Goal: Task Accomplishment & Management: Complete application form

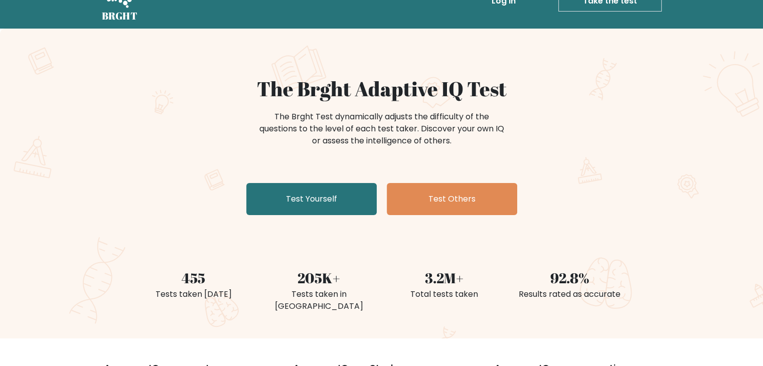
scroll to position [50, 0]
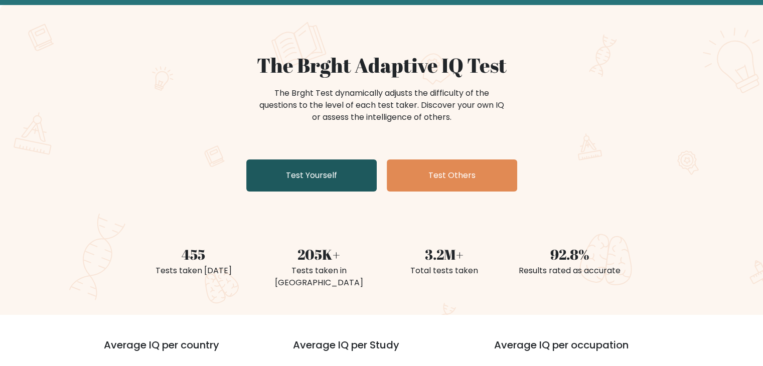
click at [281, 173] on link "Test Yourself" at bounding box center [311, 176] width 130 height 32
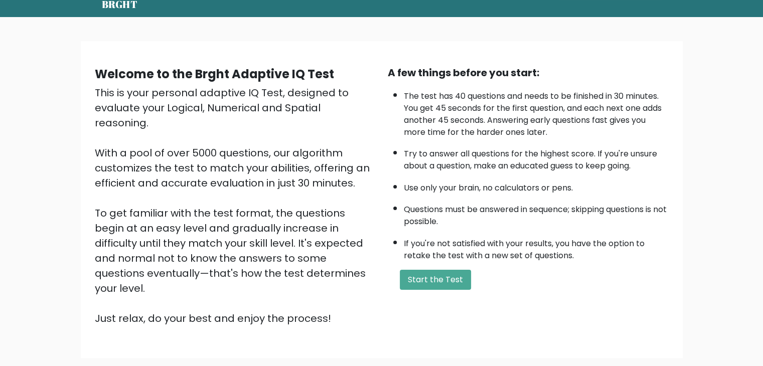
scroll to position [93, 0]
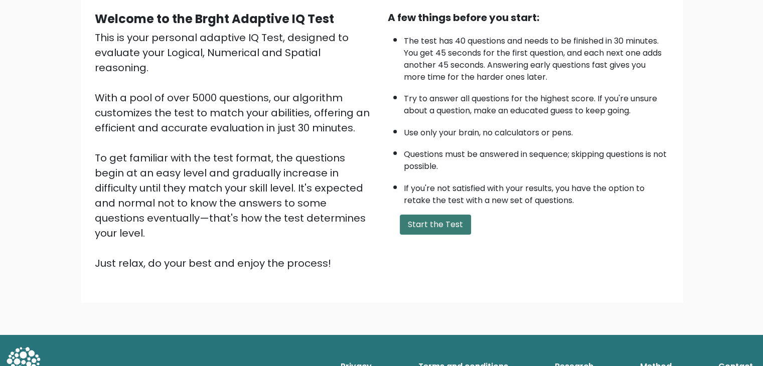
click at [431, 216] on button "Start the Test" at bounding box center [435, 225] width 71 height 20
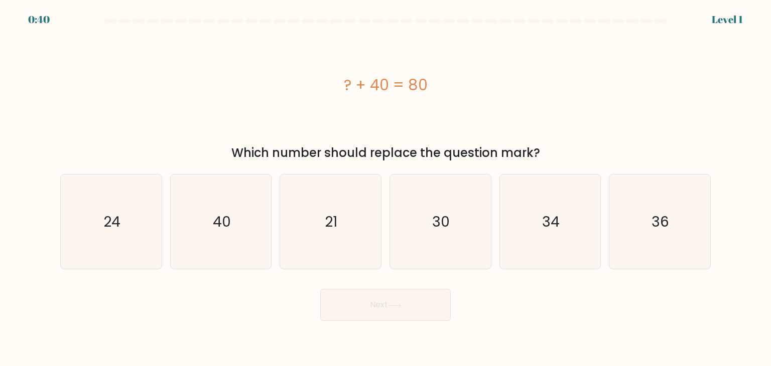
drag, startPoint x: 341, startPoint y: 82, endPoint x: 434, endPoint y: 86, distance: 93.4
click at [434, 86] on div "? + 40 = 80" at bounding box center [385, 85] width 650 height 23
copy div "? + 40 = 80"
click at [228, 220] on text "40" at bounding box center [222, 222] width 18 height 20
click at [385, 188] on input "b. 40" at bounding box center [385, 185] width 1 height 5
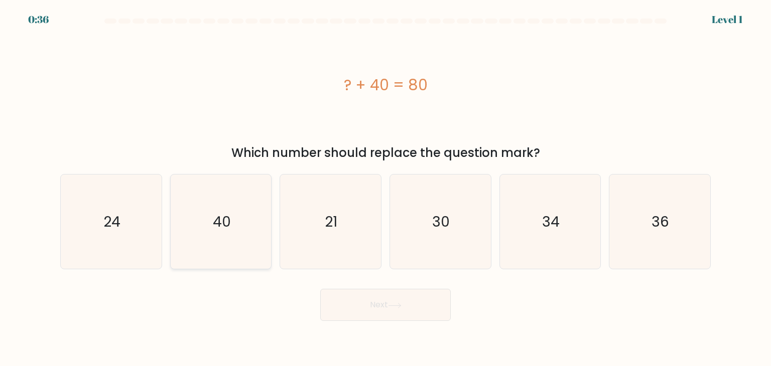
radio input "true"
click at [401, 306] on icon at bounding box center [395, 306] width 14 height 6
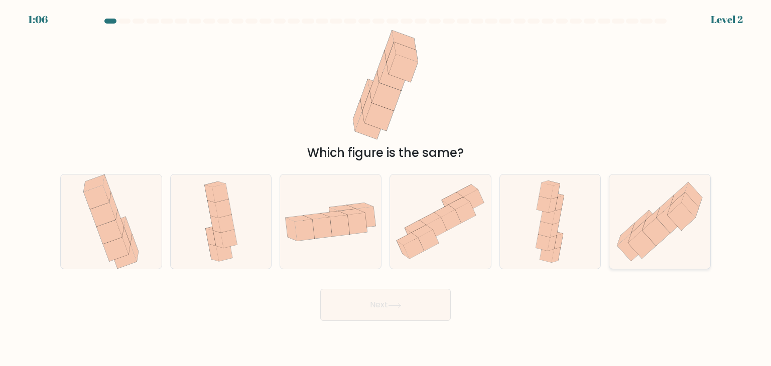
click at [662, 232] on icon at bounding box center [656, 232] width 28 height 28
click at [386, 188] on input "f." at bounding box center [385, 185] width 1 height 5
radio input "true"
click at [393, 305] on icon at bounding box center [395, 306] width 14 height 6
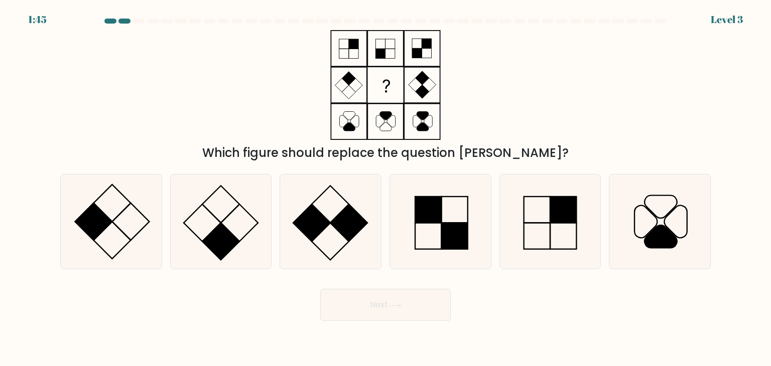
drag, startPoint x: 329, startPoint y: 30, endPoint x: 449, endPoint y: 136, distance: 160.3
click at [449, 136] on div "Which figure should replace the question mark?" at bounding box center [385, 96] width 662 height 132
click at [347, 98] on rect at bounding box center [349, 92] width 14 height 14
click at [223, 216] on icon at bounding box center [221, 222] width 94 height 94
click at [385, 188] on input "b." at bounding box center [385, 185] width 1 height 5
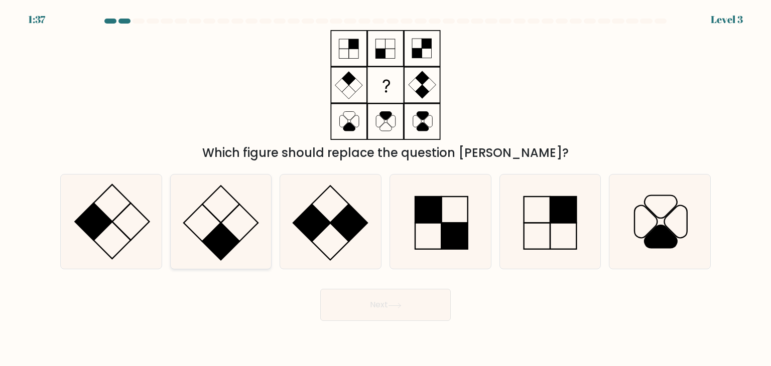
radio input "true"
click at [415, 301] on button "Next" at bounding box center [385, 305] width 130 height 32
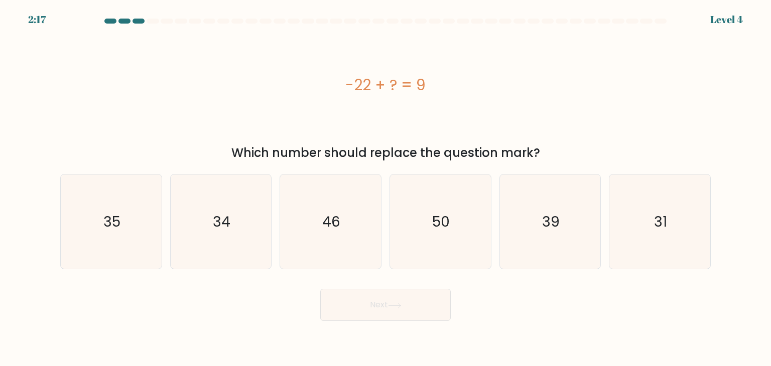
drag, startPoint x: 341, startPoint y: 81, endPoint x: 432, endPoint y: 87, distance: 92.0
click at [432, 87] on div "-22 + ? = 9" at bounding box center [385, 85] width 650 height 23
copy div "-22 + ? = 9"
click at [652, 223] on icon "31" at bounding box center [659, 222] width 94 height 94
click at [386, 188] on input "f. 31" at bounding box center [385, 185] width 1 height 5
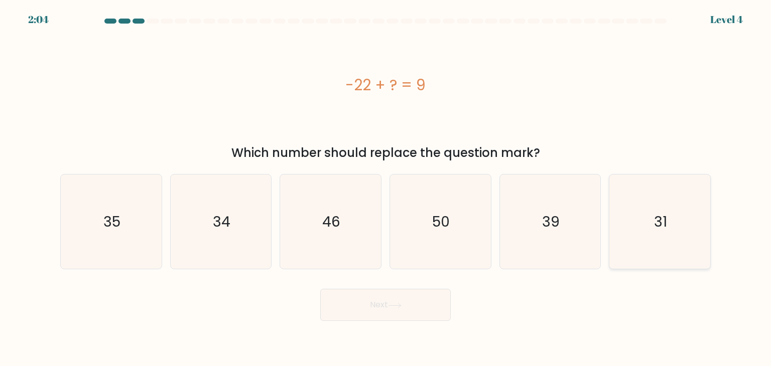
radio input "true"
click at [367, 302] on button "Next" at bounding box center [385, 305] width 130 height 32
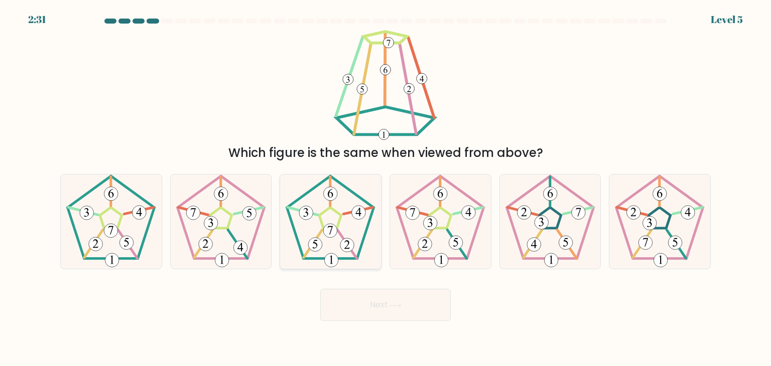
click at [312, 231] on icon at bounding box center [330, 222] width 94 height 94
click at [385, 188] on input "c." at bounding box center [385, 185] width 1 height 5
radio input "true"
click at [345, 310] on button "Next" at bounding box center [385, 305] width 130 height 32
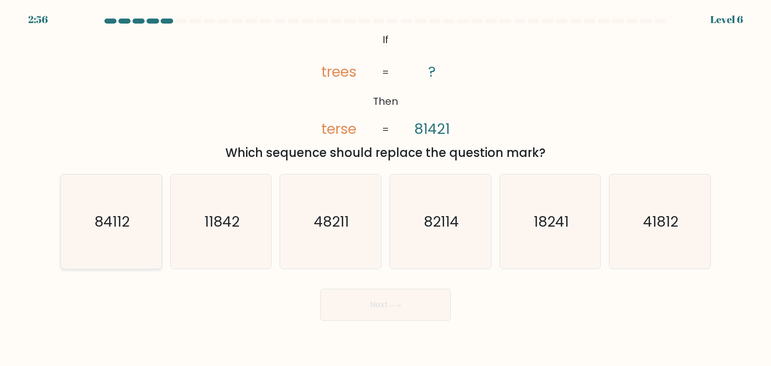
click at [117, 221] on text "84112" at bounding box center [111, 222] width 35 height 20
click at [385, 188] on input "a. 84112" at bounding box center [385, 185] width 1 height 5
radio input "true"
click at [365, 303] on button "Next" at bounding box center [385, 305] width 130 height 32
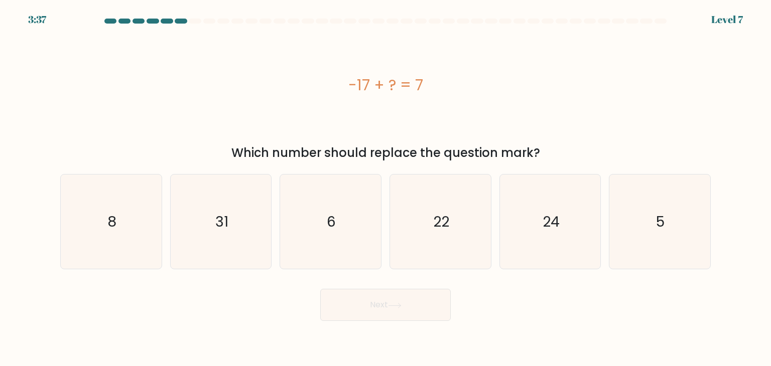
drag, startPoint x: 345, startPoint y: 82, endPoint x: 431, endPoint y: 86, distance: 86.9
click at [431, 86] on div "-17 + ? = 7" at bounding box center [385, 85] width 650 height 23
copy div "-17 + ? = 7"
click at [561, 218] on icon "24" at bounding box center [550, 222] width 94 height 94
click at [386, 188] on input "e. 24" at bounding box center [385, 185] width 1 height 5
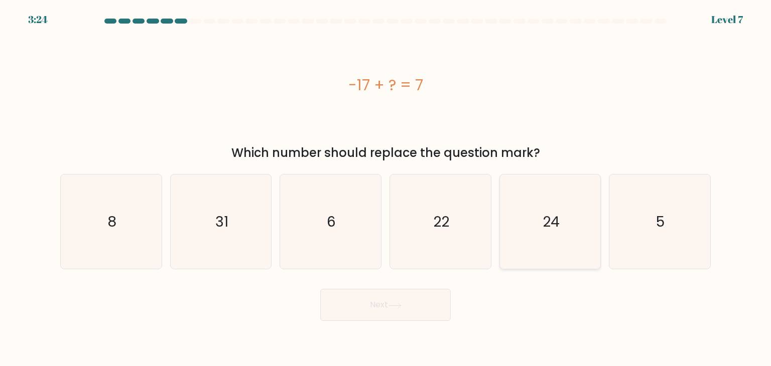
radio input "true"
click at [400, 298] on button "Next" at bounding box center [385, 305] width 130 height 32
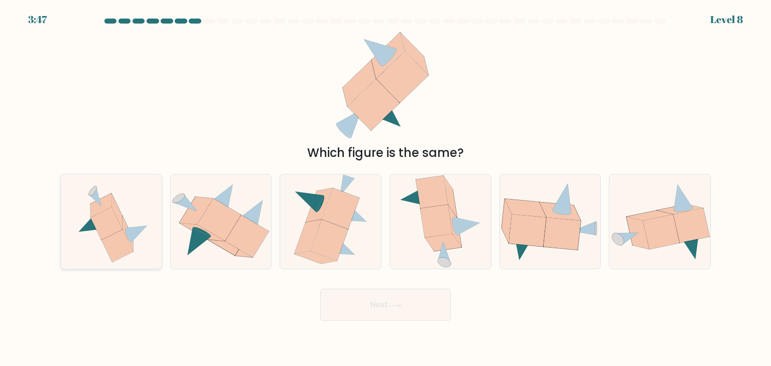
click at [76, 223] on icon at bounding box center [111, 222] width 88 height 94
click at [385, 188] on input "a." at bounding box center [385, 185] width 1 height 5
radio input "true"
click at [370, 307] on button "Next" at bounding box center [385, 305] width 130 height 32
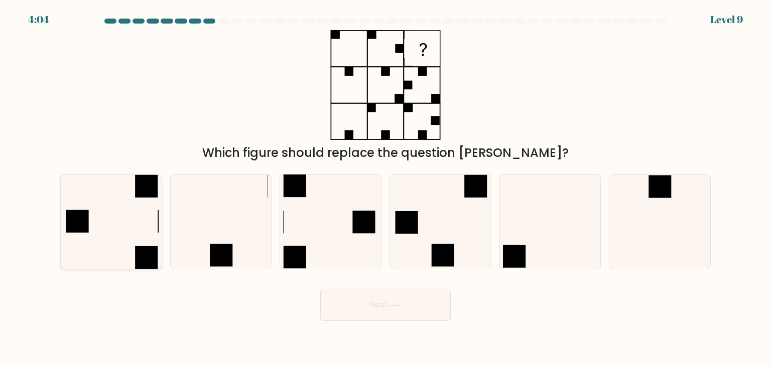
click at [114, 205] on icon at bounding box center [111, 222] width 94 height 94
click at [385, 188] on input "a." at bounding box center [385, 185] width 1 height 5
radio input "true"
click at [359, 313] on button "Next" at bounding box center [385, 305] width 130 height 32
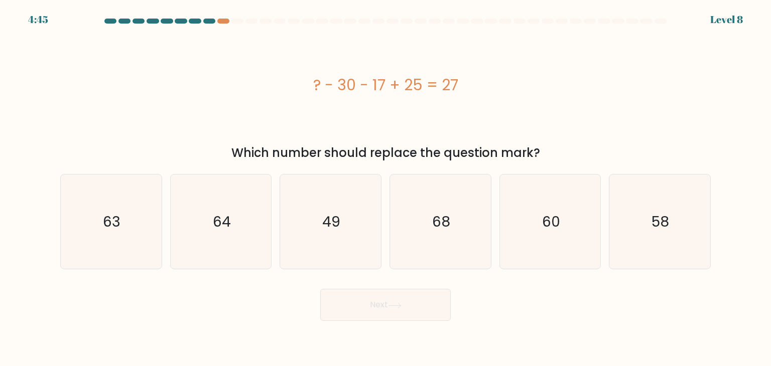
drag, startPoint x: 308, startPoint y: 83, endPoint x: 483, endPoint y: 101, distance: 176.0
click at [483, 100] on div "? - 30 - 17 + 25 = 27" at bounding box center [385, 85] width 650 height 110
copy div "? - 30 - 17 + 25 = 27"
click at [337, 218] on text "49" at bounding box center [332, 222] width 18 height 20
click at [385, 188] on input "c. 49" at bounding box center [385, 185] width 1 height 5
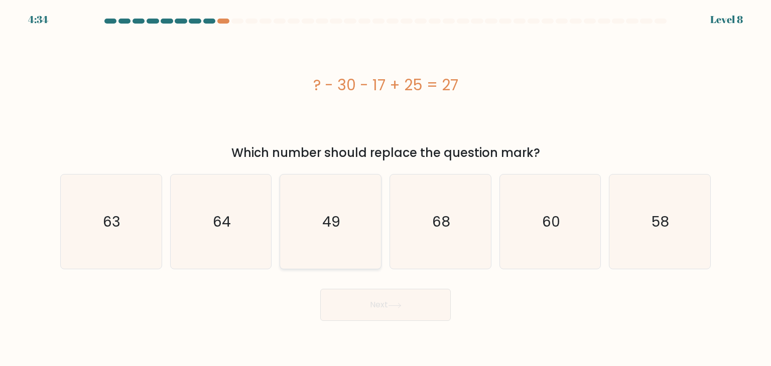
radio input "true"
click at [365, 304] on button "Next" at bounding box center [385, 305] width 130 height 32
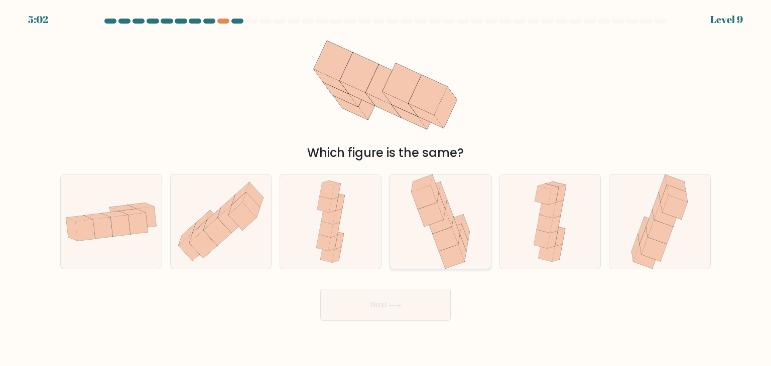
click at [437, 241] on icon at bounding box center [445, 239] width 26 height 24
click at [386, 188] on input "d." at bounding box center [385, 185] width 1 height 5
radio input "true"
click at [407, 312] on button "Next" at bounding box center [385, 305] width 130 height 32
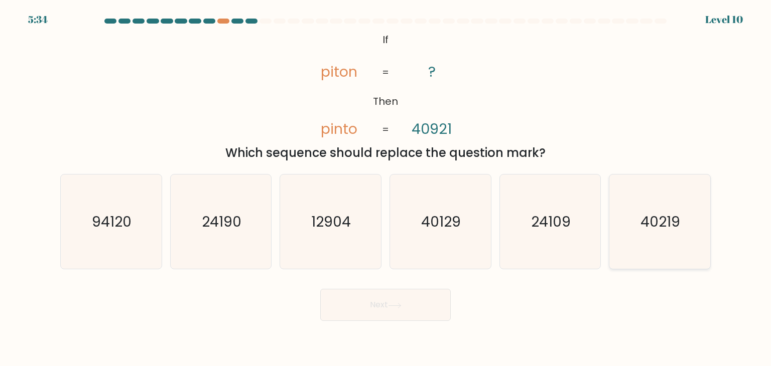
click at [654, 223] on text "40219" at bounding box center [661, 222] width 40 height 20
click at [386, 188] on input "f. 40219" at bounding box center [385, 185] width 1 height 5
radio input "true"
click at [389, 301] on button "Next" at bounding box center [385, 305] width 130 height 32
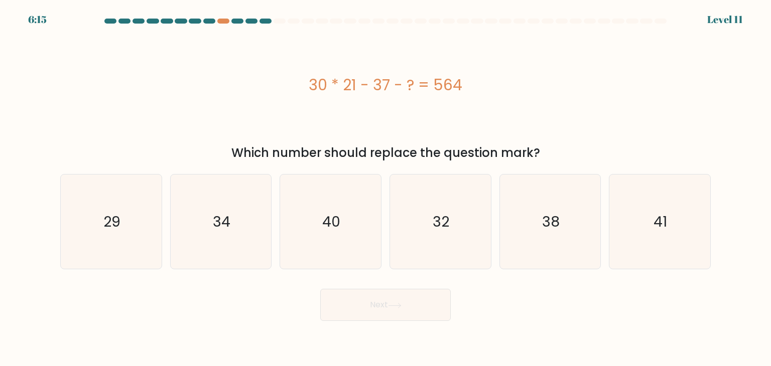
drag, startPoint x: 310, startPoint y: 81, endPoint x: 460, endPoint y: 81, distance: 149.5
click at [460, 81] on div "30 * 21 - 37 - ? = 564" at bounding box center [385, 85] width 650 height 23
copy div "30 * 21 - 37 - ? = 564"
click at [127, 233] on icon "29" at bounding box center [111, 222] width 94 height 94
click at [385, 188] on input "a. 29" at bounding box center [385, 185] width 1 height 5
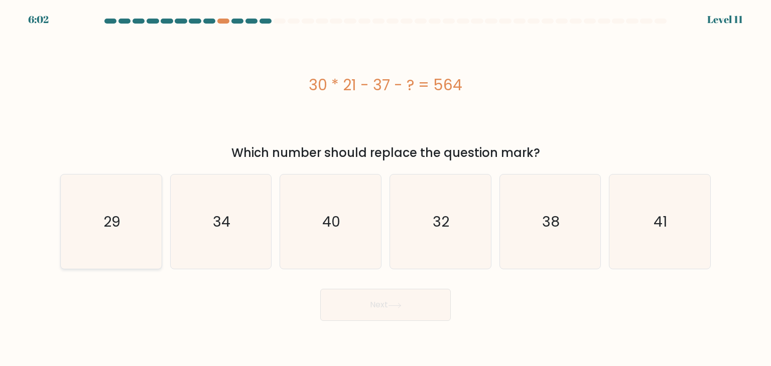
radio input "true"
click at [373, 312] on button "Next" at bounding box center [385, 305] width 130 height 32
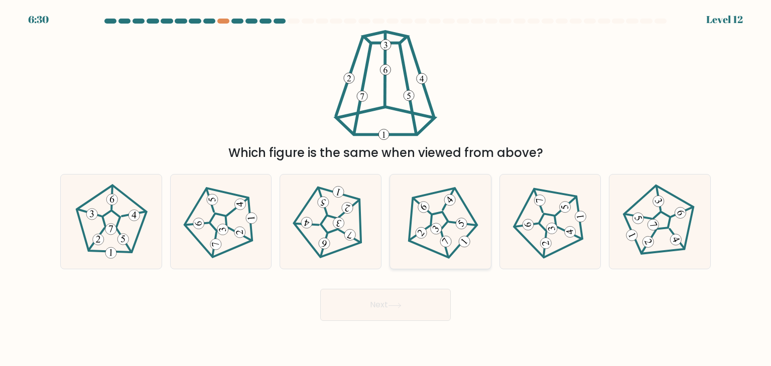
click at [460, 224] on 661 at bounding box center [461, 224] width 16 height 16
click at [386, 188] on input "d." at bounding box center [385, 185] width 1 height 5
radio input "true"
click at [400, 303] on icon at bounding box center [395, 306] width 14 height 6
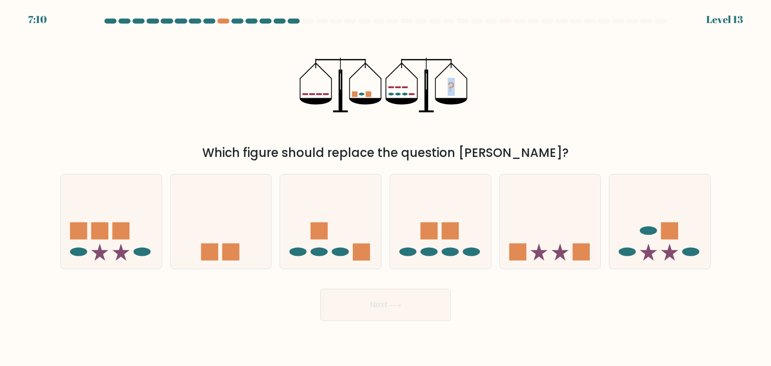
drag, startPoint x: 296, startPoint y: 85, endPoint x: 452, endPoint y: 87, distance: 155.5
click at [452, 87] on div "? Which figure should replace the question mark?" at bounding box center [385, 96] width 662 height 132
click at [452, 91] on tspan "?" at bounding box center [451, 87] width 7 height 18
click at [448, 242] on icon at bounding box center [440, 221] width 101 height 83
click at [386, 188] on input "d." at bounding box center [385, 185] width 1 height 5
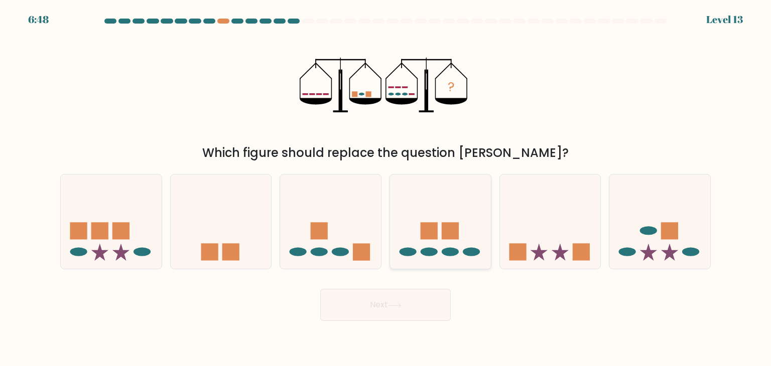
radio input "true"
click at [417, 306] on button "Next" at bounding box center [385, 305] width 130 height 32
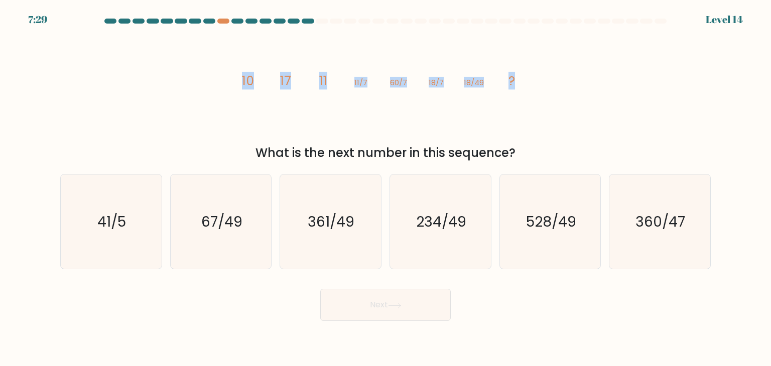
drag, startPoint x: 235, startPoint y: 75, endPoint x: 539, endPoint y: 82, distance: 304.1
click at [539, 82] on div "image/svg+xml 10 17 11 11/7 60/7 18/7 18/49 ? What is the next number in this s…" at bounding box center [385, 96] width 662 height 132
copy g "10 17 11 11/7 60/7 18/7 18/49 ?"
click at [332, 223] on text "361/49" at bounding box center [331, 222] width 47 height 20
click at [385, 188] on input "c. 361/49" at bounding box center [385, 185] width 1 height 5
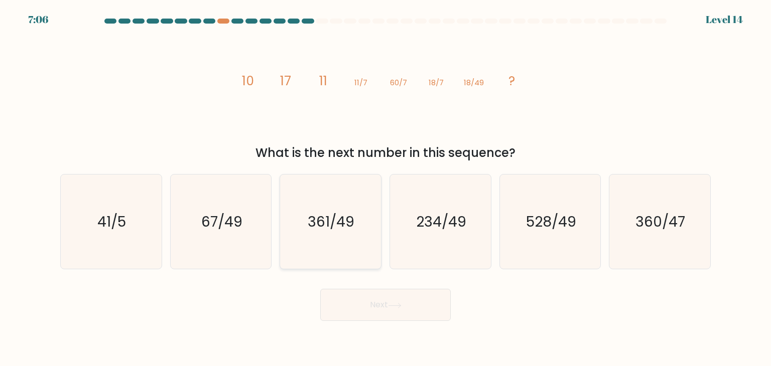
radio input "true"
click at [368, 305] on button "Next" at bounding box center [385, 305] width 130 height 32
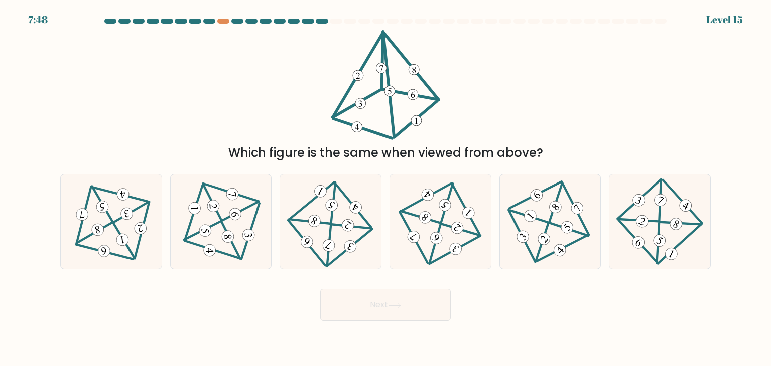
click at [378, 304] on button "Next" at bounding box center [385, 305] width 130 height 32
click at [99, 218] on icon at bounding box center [111, 222] width 76 height 76
click at [385, 188] on input "a." at bounding box center [385, 185] width 1 height 5
radio input "true"
click at [407, 306] on button "Next" at bounding box center [385, 305] width 130 height 32
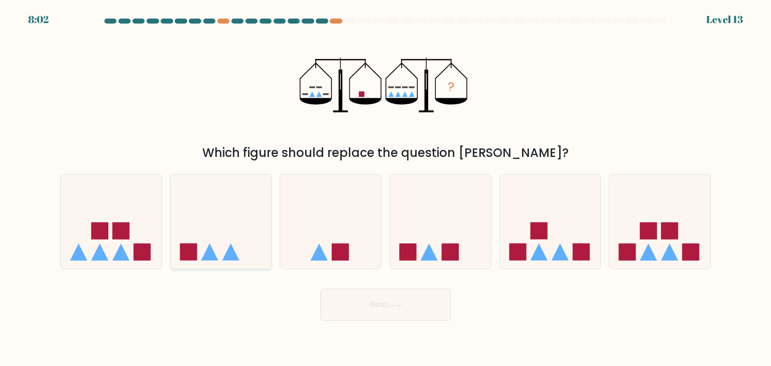
click at [203, 250] on icon at bounding box center [221, 221] width 101 height 83
click at [385, 188] on input "b." at bounding box center [385, 185] width 1 height 5
radio input "true"
click at [386, 299] on button "Next" at bounding box center [385, 305] width 130 height 32
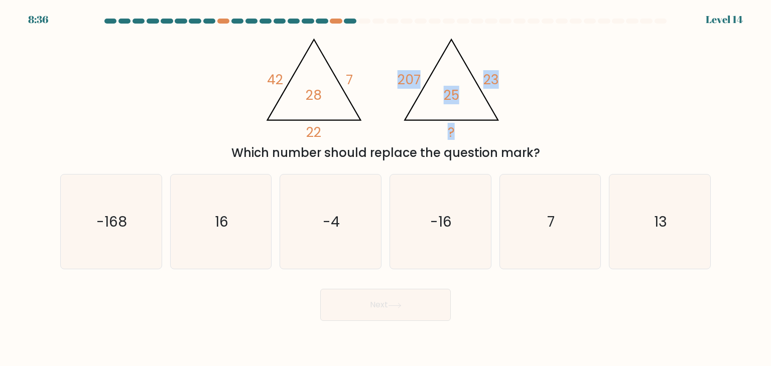
drag, startPoint x: 395, startPoint y: 76, endPoint x: 460, endPoint y: 101, distance: 69.4
click at [460, 101] on icon "@import url('https://fonts.googleapis.com/css?family=Abril+Fatface:400,100,100i…" at bounding box center [385, 85] width 253 height 110
copy icon "207 23 ? 25"
click at [439, 225] on text "-16" at bounding box center [441, 222] width 22 height 20
click at [386, 188] on input "d. -16" at bounding box center [385, 185] width 1 height 5
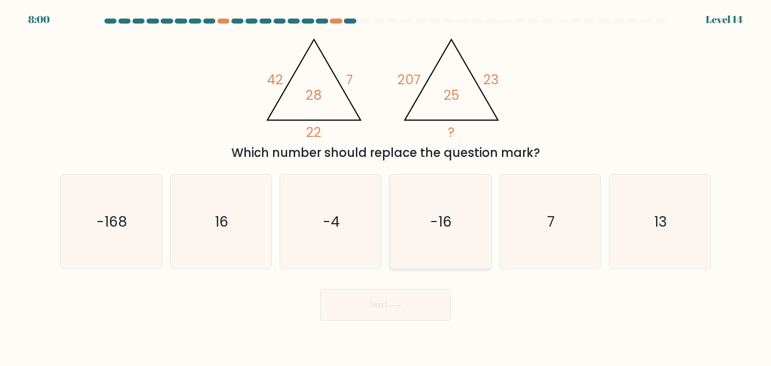
radio input "true"
click at [413, 303] on button "Next" at bounding box center [385, 305] width 130 height 32
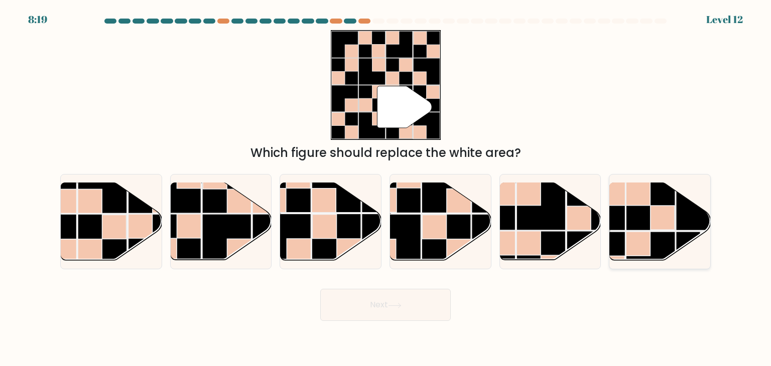
click at [681, 231] on icon at bounding box center [660, 221] width 101 height 77
click at [386, 188] on input "f." at bounding box center [385, 185] width 1 height 5
radio input "true"
click at [409, 308] on button "Next" at bounding box center [385, 305] width 130 height 32
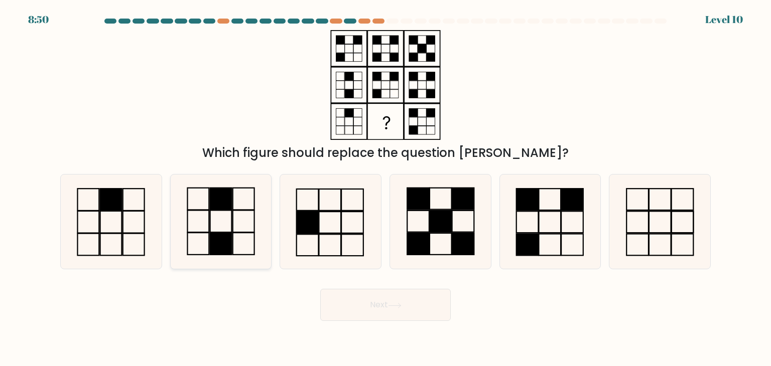
click at [228, 223] on icon at bounding box center [221, 222] width 94 height 94
click at [385, 188] on input "b." at bounding box center [385, 185] width 1 height 5
radio input "true"
click at [411, 302] on button "Next" at bounding box center [385, 305] width 130 height 32
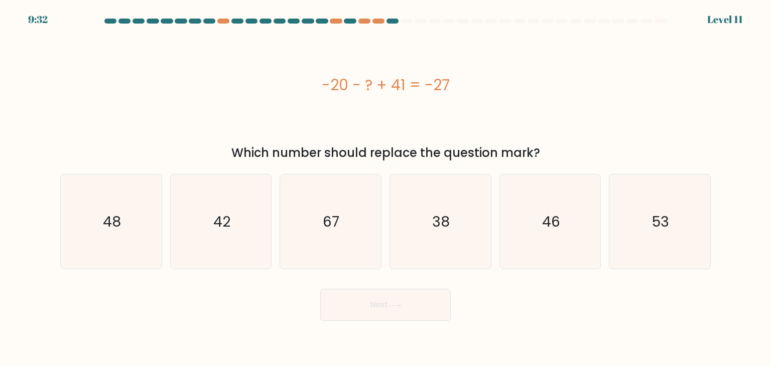
drag, startPoint x: 321, startPoint y: 81, endPoint x: 464, endPoint y: 81, distance: 143.5
click at [464, 81] on div "-20 - ? + 41 = -27" at bounding box center [385, 85] width 650 height 23
copy div "-20 - ? + 41 = -27"
click at [124, 218] on icon "48" at bounding box center [111, 222] width 94 height 94
click at [385, 188] on input "a. 48" at bounding box center [385, 185] width 1 height 5
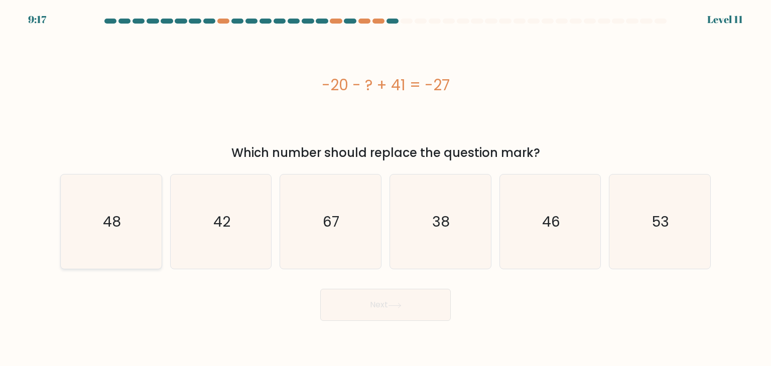
radio input "true"
click at [372, 302] on button "Next" at bounding box center [385, 305] width 130 height 32
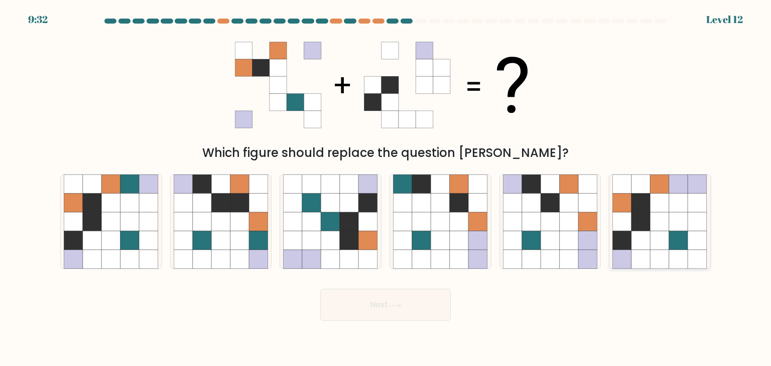
click at [684, 203] on icon at bounding box center [678, 203] width 19 height 19
click at [386, 188] on input "f." at bounding box center [385, 185] width 1 height 5
radio input "true"
click at [434, 303] on button "Next" at bounding box center [385, 305] width 130 height 32
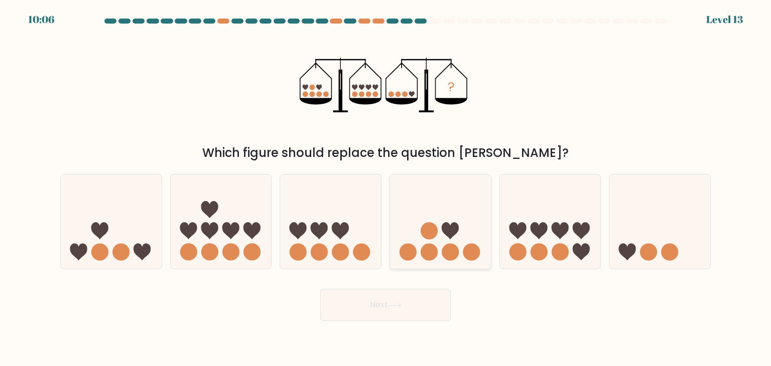
click at [445, 236] on icon at bounding box center [440, 221] width 101 height 83
click at [386, 188] on input "d." at bounding box center [385, 185] width 1 height 5
radio input "true"
click at [423, 314] on button "Next" at bounding box center [385, 305] width 130 height 32
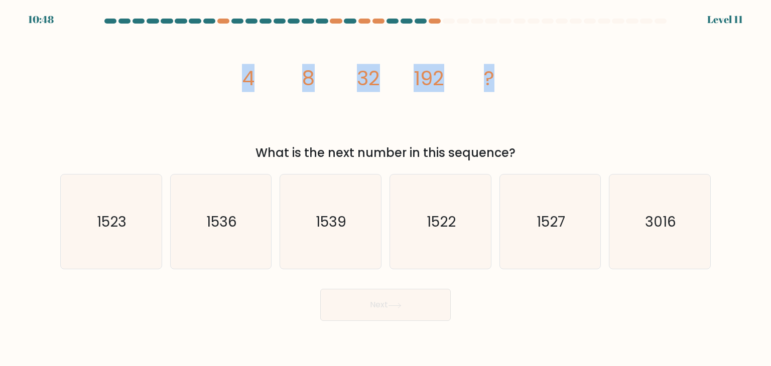
drag, startPoint x: 242, startPoint y: 77, endPoint x: 526, endPoint y: 79, distance: 283.5
click at [526, 79] on icon "image/svg+xml 4 8 32 192 ?" at bounding box center [385, 85] width 301 height 110
copy g "4 8 32 192 ?"
click at [215, 223] on text "1536" at bounding box center [221, 222] width 31 height 20
click at [385, 188] on input "b. 1536" at bounding box center [385, 185] width 1 height 5
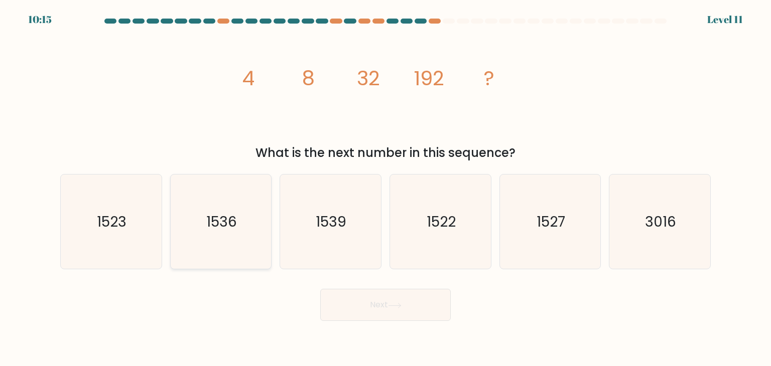
radio input "true"
click at [360, 310] on button "Next" at bounding box center [385, 305] width 130 height 32
click at [397, 310] on button "Next" at bounding box center [385, 305] width 130 height 32
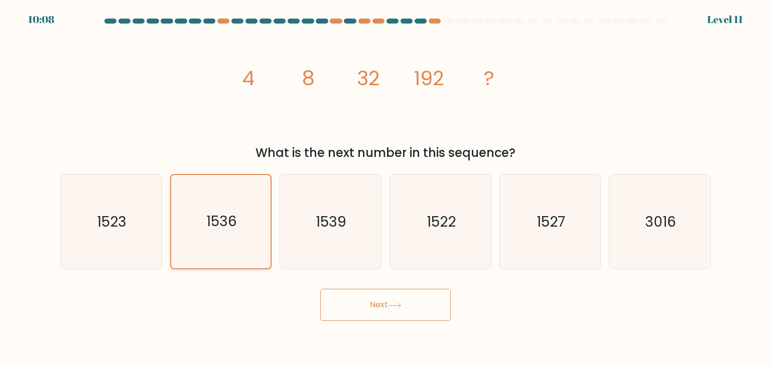
click at [234, 220] on text "1536" at bounding box center [221, 222] width 31 height 20
click at [385, 188] on input "b. 1536" at bounding box center [385, 185] width 1 height 5
click at [234, 220] on text "1536" at bounding box center [221, 222] width 31 height 20
click at [385, 188] on input "b. 1536" at bounding box center [385, 185] width 1 height 5
click at [387, 293] on button "Next" at bounding box center [385, 305] width 130 height 32
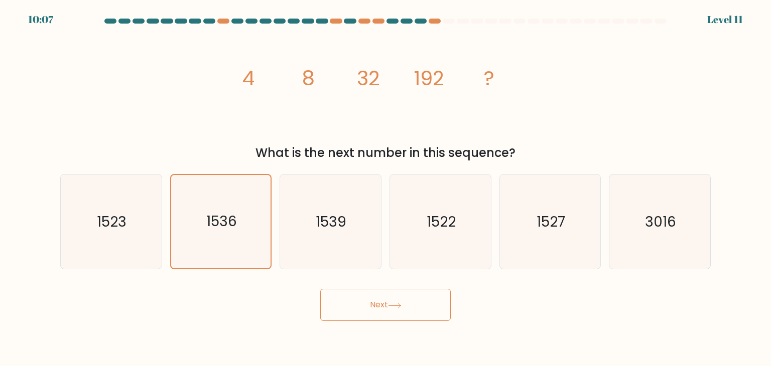
click at [387, 293] on button "Next" at bounding box center [385, 305] width 130 height 32
click at [388, 296] on button "Next" at bounding box center [385, 305] width 130 height 32
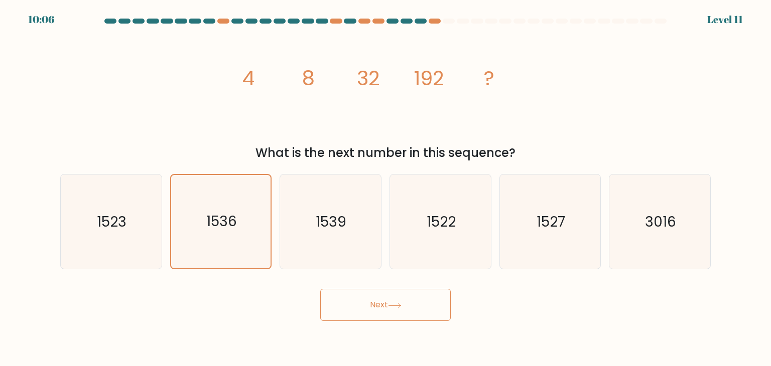
click at [388, 296] on button "Next" at bounding box center [385, 305] width 130 height 32
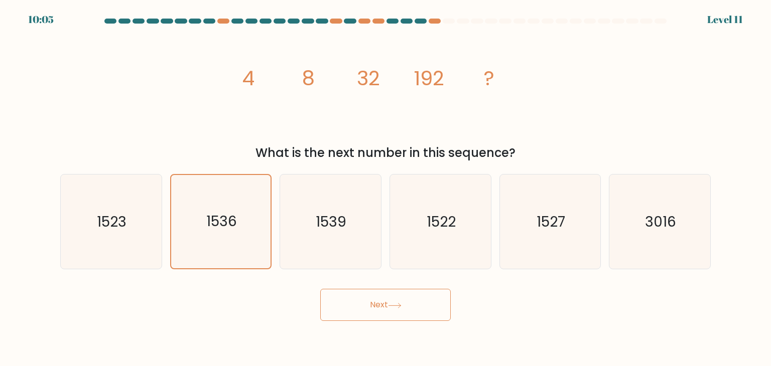
click at [388, 296] on button "Next" at bounding box center [385, 305] width 130 height 32
click at [333, 207] on icon "1539" at bounding box center [330, 222] width 94 height 94
click at [385, 188] on input "c. 1539" at bounding box center [385, 185] width 1 height 5
radio input "true"
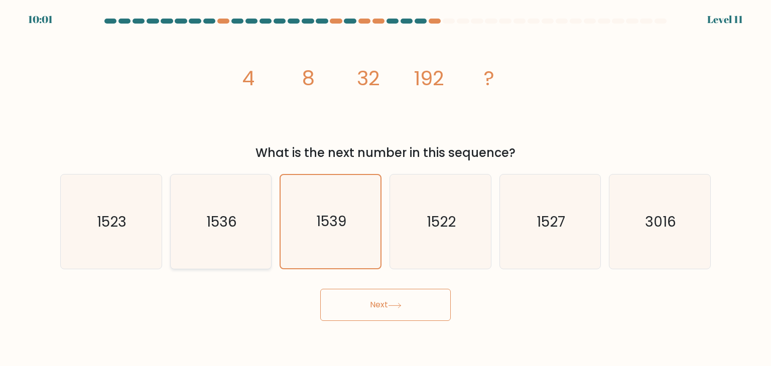
click at [232, 215] on text "1536" at bounding box center [221, 222] width 31 height 20
click at [385, 188] on input "b. 1536" at bounding box center [385, 185] width 1 height 5
radio input "true"
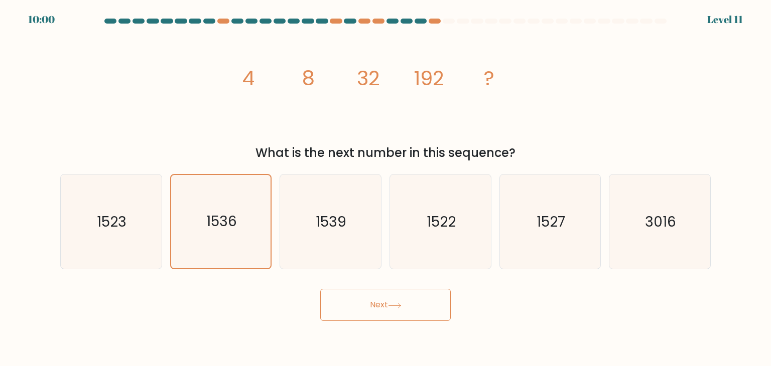
drag, startPoint x: 363, startPoint y: 282, endPoint x: 367, endPoint y: 320, distance: 37.3
click at [364, 291] on div "Next" at bounding box center [385, 301] width 662 height 40
click at [369, 318] on button "Next" at bounding box center [385, 305] width 130 height 32
click at [429, 304] on button "Next" at bounding box center [385, 305] width 130 height 32
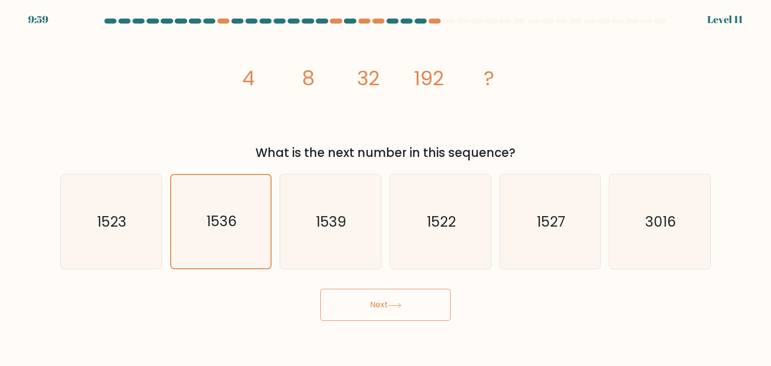
click at [429, 304] on button "Next" at bounding box center [385, 305] width 130 height 32
click at [320, 289] on button "Next" at bounding box center [385, 305] width 130 height 32
click at [384, 302] on button "Next" at bounding box center [385, 305] width 130 height 32
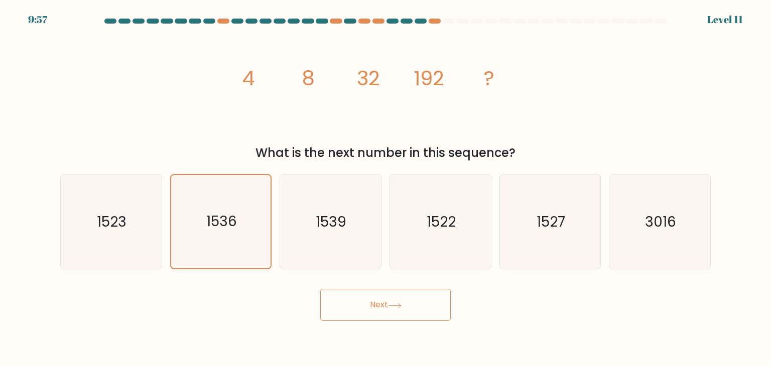
click at [397, 290] on button "Next" at bounding box center [385, 305] width 130 height 32
click at [398, 317] on button "Next" at bounding box center [385, 305] width 130 height 32
click at [398, 316] on button "Next" at bounding box center [385, 305] width 130 height 32
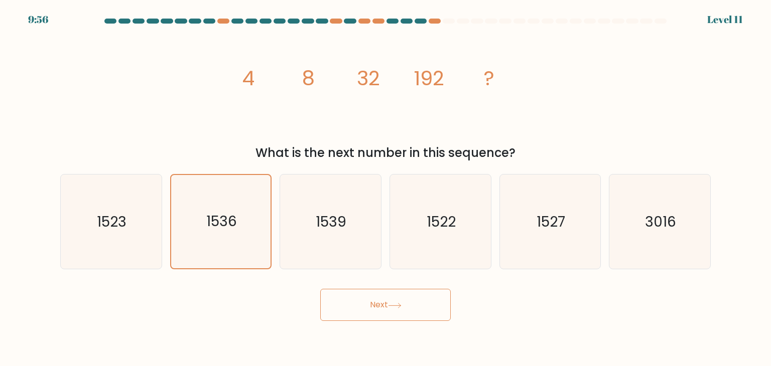
click at [398, 316] on button "Next" at bounding box center [385, 305] width 130 height 32
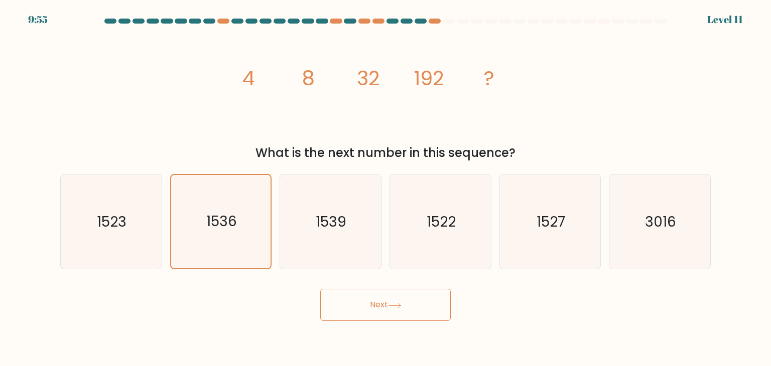
click at [398, 316] on button "Next" at bounding box center [385, 305] width 130 height 32
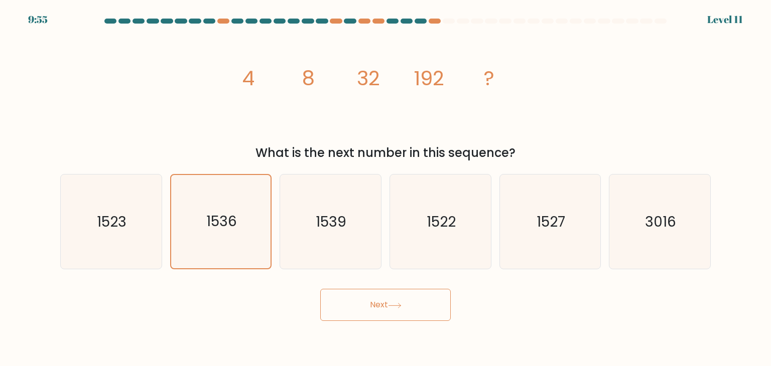
click at [398, 316] on button "Next" at bounding box center [385, 305] width 130 height 32
click at [393, 299] on button "Next" at bounding box center [385, 305] width 130 height 32
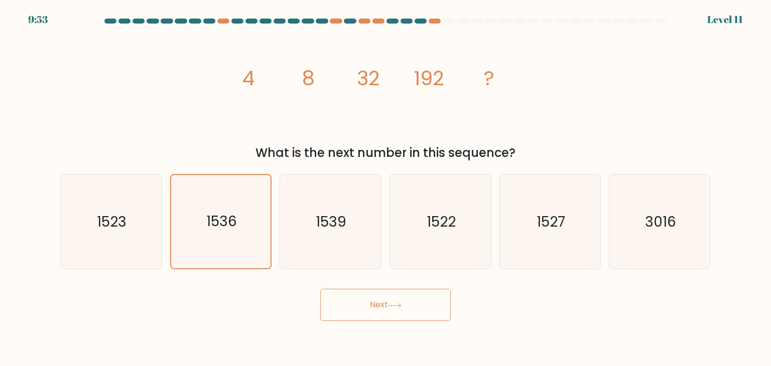
click at [393, 299] on button "Next" at bounding box center [385, 305] width 130 height 32
click at [393, 300] on button "Next" at bounding box center [385, 305] width 130 height 32
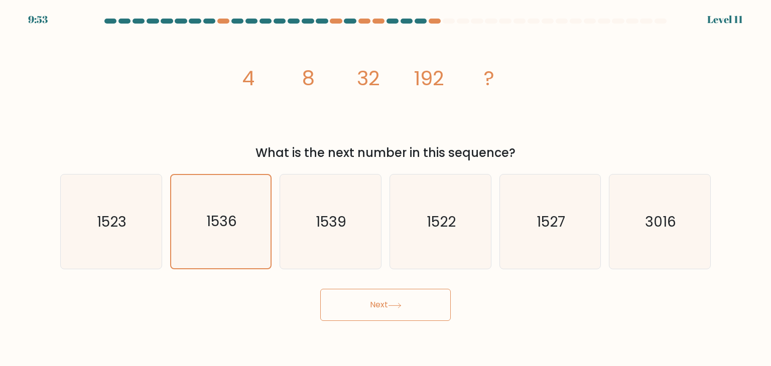
click at [393, 300] on button "Next" at bounding box center [385, 305] width 130 height 32
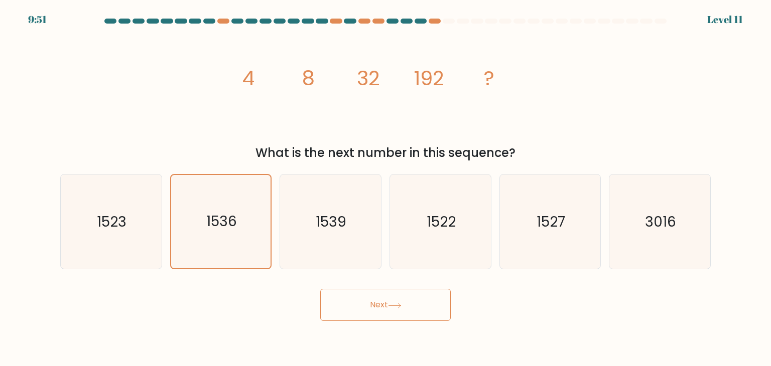
click at [393, 301] on button "Next" at bounding box center [385, 305] width 130 height 32
click at [450, 211] on icon "1522" at bounding box center [440, 222] width 94 height 94
click at [386, 188] on input "d. 1522" at bounding box center [385, 185] width 1 height 5
radio input "true"
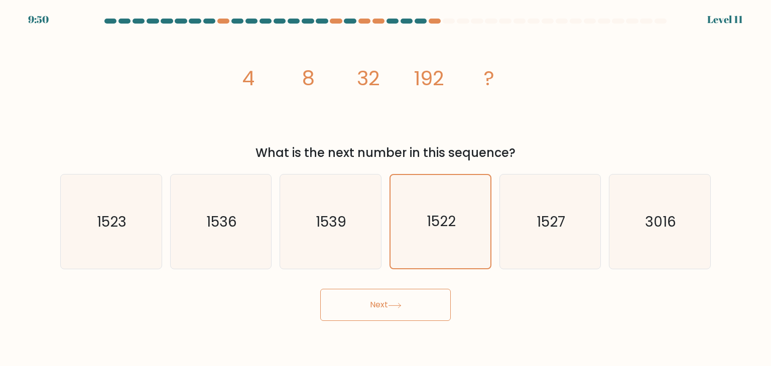
drag, startPoint x: 421, startPoint y: 273, endPoint x: 418, endPoint y: 290, distance: 17.2
click at [419, 283] on form at bounding box center [385, 170] width 771 height 303
click at [418, 295] on button "Next" at bounding box center [385, 305] width 130 height 32
click at [417, 300] on button "Next" at bounding box center [385, 305] width 130 height 32
click at [416, 302] on button "Next" at bounding box center [385, 305] width 130 height 32
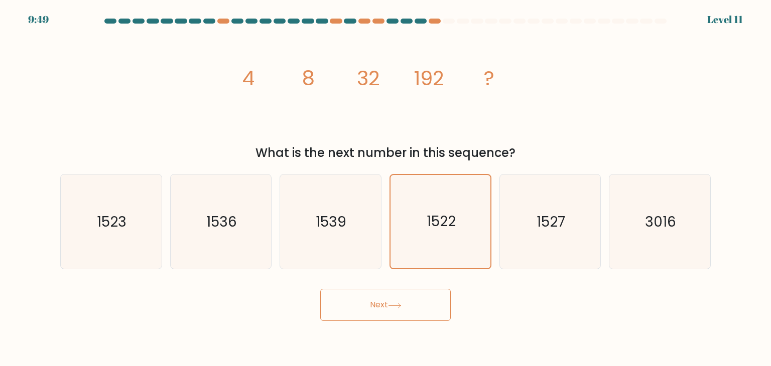
click at [416, 302] on button "Next" at bounding box center [385, 305] width 130 height 32
drag, startPoint x: 570, startPoint y: 211, endPoint x: 468, endPoint y: 263, distance: 114.4
click at [570, 211] on icon "1527" at bounding box center [550, 222] width 94 height 94
click at [386, 188] on input "e. 1527" at bounding box center [385, 185] width 1 height 5
radio input "true"
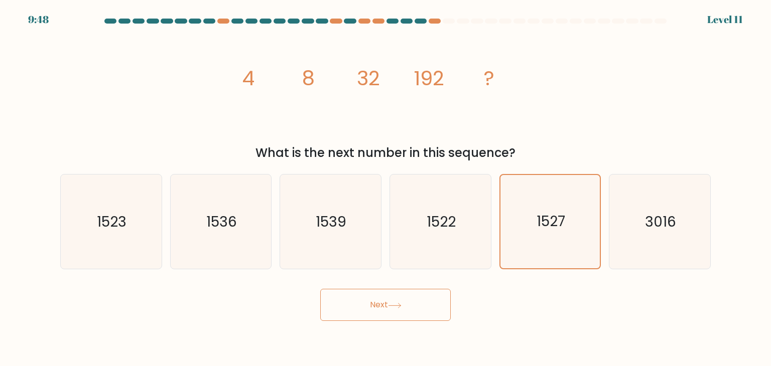
click at [392, 312] on button "Next" at bounding box center [385, 305] width 130 height 32
click at [391, 306] on icon at bounding box center [394, 305] width 12 height 5
click at [253, 221] on icon "1536" at bounding box center [221, 222] width 94 height 94
click at [385, 188] on input "b. 1536" at bounding box center [385, 185] width 1 height 5
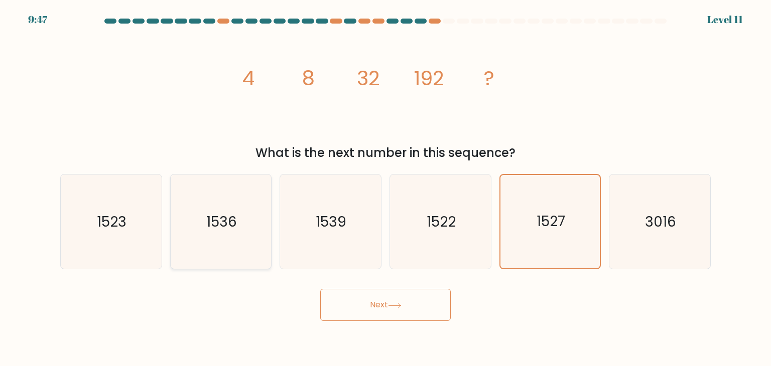
radio input "true"
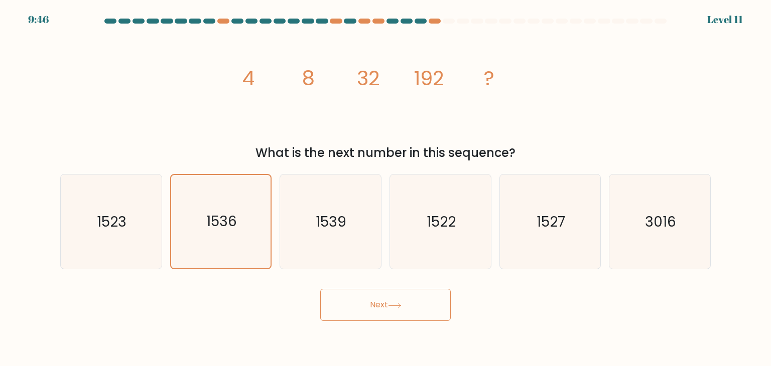
click at [344, 304] on button "Next" at bounding box center [385, 305] width 130 height 32
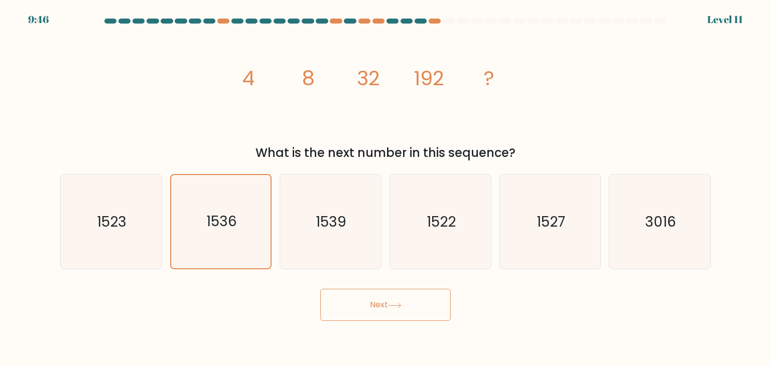
click at [345, 303] on button "Next" at bounding box center [385, 305] width 130 height 32
click at [346, 303] on button "Next" at bounding box center [385, 305] width 130 height 32
click at [399, 304] on icon at bounding box center [395, 306] width 14 height 6
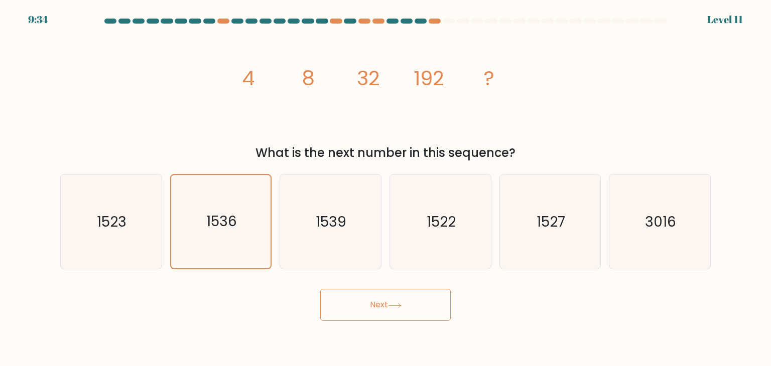
click at [398, 304] on icon at bounding box center [395, 306] width 14 height 6
click at [397, 305] on icon at bounding box center [395, 306] width 14 height 6
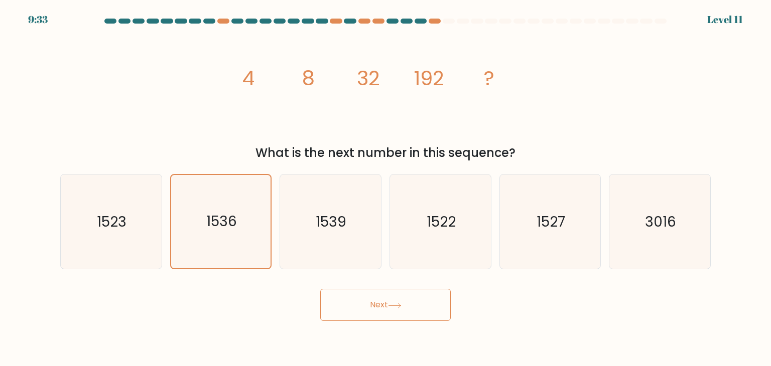
click at [397, 307] on icon at bounding box center [395, 306] width 14 height 6
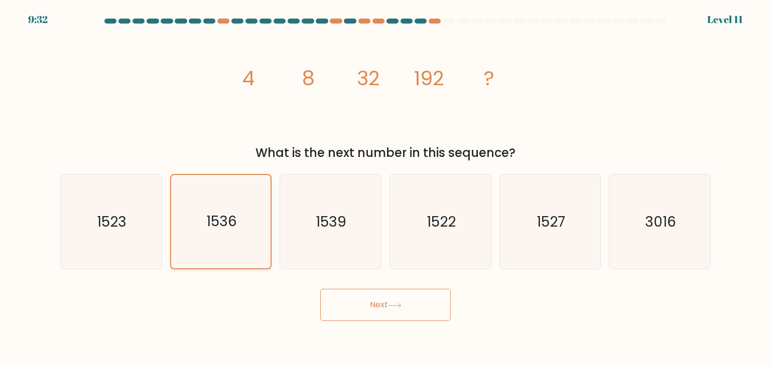
click at [202, 183] on icon "1536" at bounding box center [220, 221] width 93 height 93
click at [385, 183] on input "b. 1536" at bounding box center [385, 185] width 1 height 5
click at [203, 194] on icon "1536" at bounding box center [220, 221] width 93 height 93
click at [385, 188] on input "b. 1536" at bounding box center [385, 185] width 1 height 5
click at [134, 209] on icon "1523" at bounding box center [111, 222] width 94 height 94
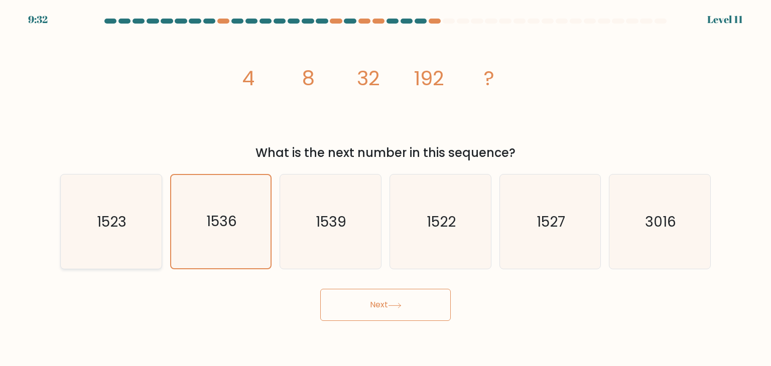
click at [385, 188] on input "a. 1523" at bounding box center [385, 185] width 1 height 5
radio input "true"
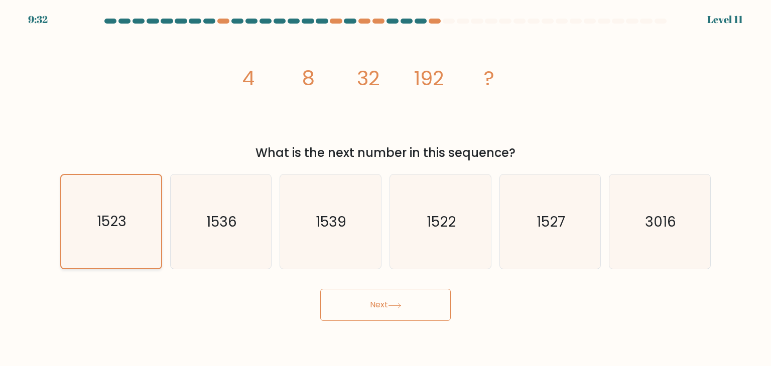
click at [134, 210] on icon "1523" at bounding box center [110, 221] width 93 height 93
click at [385, 188] on input "a. 1523" at bounding box center [385, 185] width 1 height 5
click at [202, 217] on icon "1536" at bounding box center [221, 222] width 94 height 94
click at [385, 188] on input "b. 1536" at bounding box center [385, 185] width 1 height 5
radio input "true"
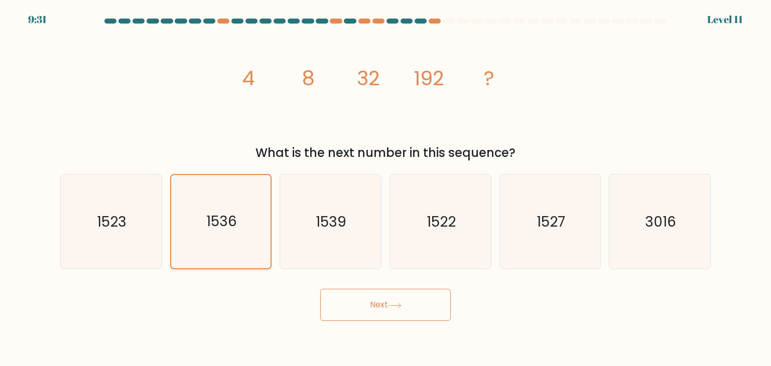
click at [210, 221] on text "1536" at bounding box center [221, 222] width 31 height 20
click at [385, 188] on input "b. 1536" at bounding box center [385, 185] width 1 height 5
click at [211, 223] on text "1536" at bounding box center [221, 222] width 31 height 20
click at [385, 188] on input "b. 1536" at bounding box center [385, 185] width 1 height 5
click at [374, 304] on button "Next" at bounding box center [385, 305] width 130 height 32
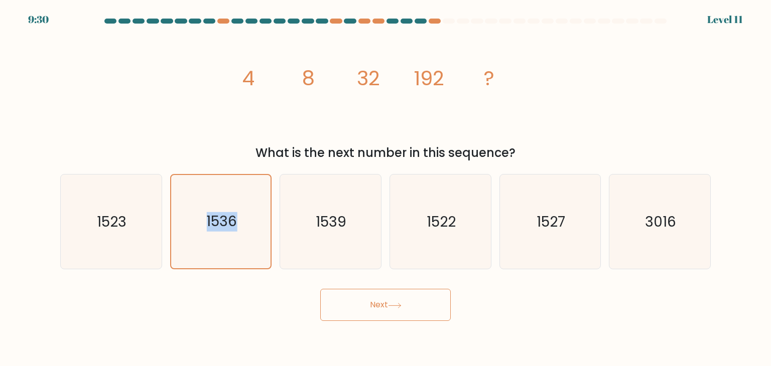
click at [374, 304] on button "Next" at bounding box center [385, 305] width 130 height 32
click at [373, 304] on button "Next" at bounding box center [385, 305] width 130 height 32
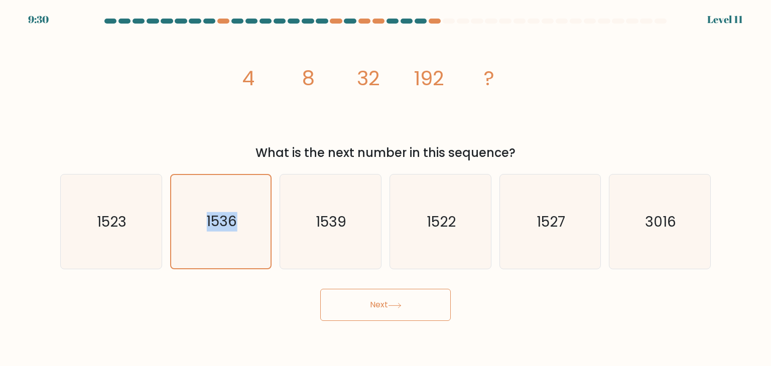
click at [373, 304] on button "Next" at bounding box center [385, 305] width 130 height 32
click at [372, 304] on button "Next" at bounding box center [385, 305] width 130 height 32
click at [371, 302] on button "Next" at bounding box center [385, 305] width 130 height 32
click at [371, 300] on button "Next" at bounding box center [385, 305] width 130 height 32
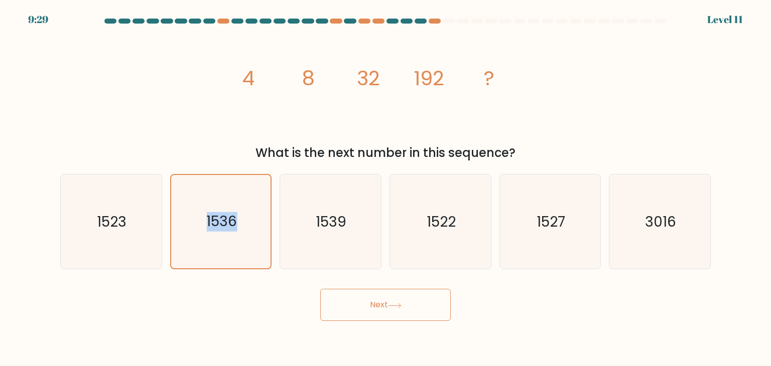
click at [371, 300] on button "Next" at bounding box center [385, 305] width 130 height 32
click at [370, 300] on button "Next" at bounding box center [385, 305] width 130 height 32
click at [369, 300] on button "Next" at bounding box center [385, 305] width 130 height 32
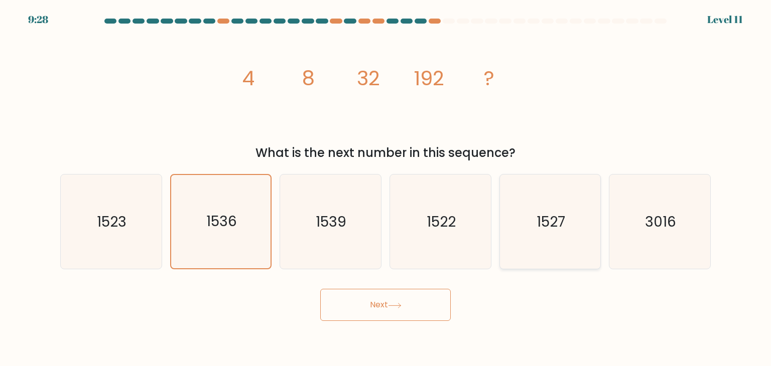
click at [560, 224] on text "1527" at bounding box center [550, 222] width 29 height 20
click at [386, 188] on input "e. 1527" at bounding box center [385, 185] width 1 height 5
radio input "true"
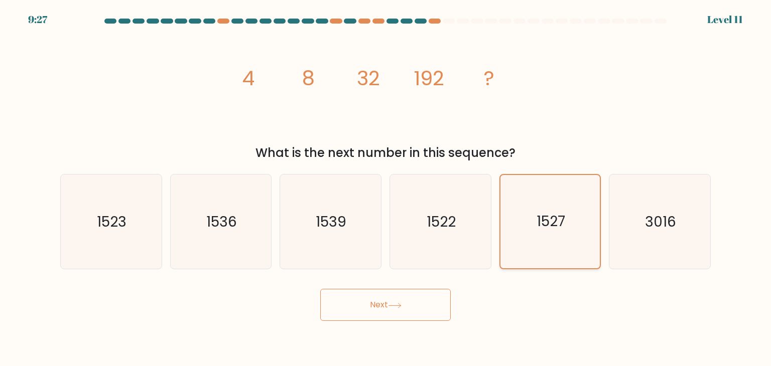
click at [559, 222] on text "1527" at bounding box center [550, 222] width 29 height 20
click at [386, 188] on input "e. 1527" at bounding box center [385, 185] width 1 height 5
click at [560, 222] on text "1527" at bounding box center [550, 222] width 29 height 20
click at [386, 188] on input "e. 1527" at bounding box center [385, 185] width 1 height 5
click at [714, 216] on div "a. 1523 b. 1536 c. d." at bounding box center [385, 217] width 662 height 103
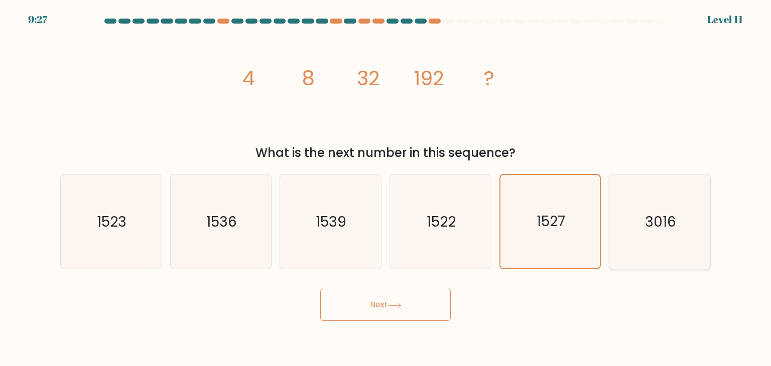
click at [705, 222] on icon "3016" at bounding box center [659, 222] width 94 height 94
click at [386, 188] on input "f. 3016" at bounding box center [385, 185] width 1 height 5
radio input "true"
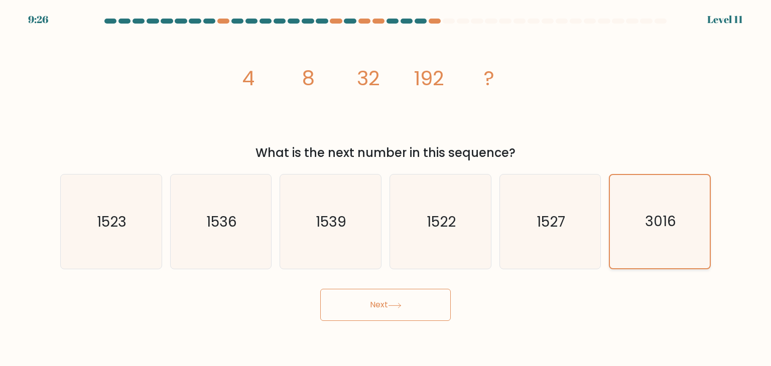
click at [702, 223] on icon "3016" at bounding box center [659, 221] width 93 height 93
click at [386, 188] on input "f. 3016" at bounding box center [385, 185] width 1 height 5
click at [702, 223] on icon "3016" at bounding box center [659, 221] width 93 height 93
click at [386, 188] on input "f. 3016" at bounding box center [385, 185] width 1 height 5
click at [702, 223] on icon "3016" at bounding box center [659, 221] width 93 height 93
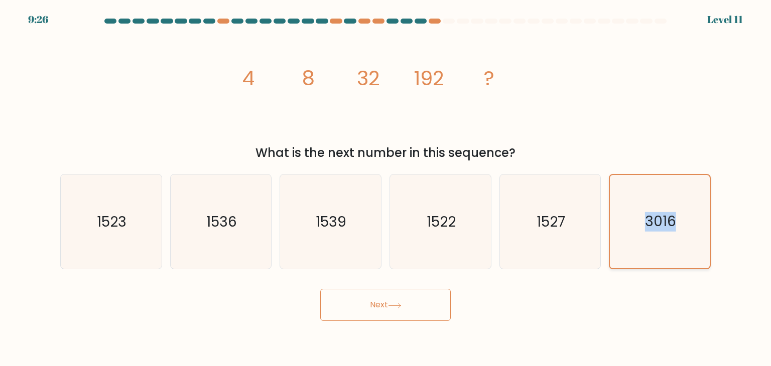
click at [386, 188] on input "f. 3016" at bounding box center [385, 185] width 1 height 5
click at [699, 225] on icon "3016" at bounding box center [659, 221] width 93 height 93
click at [386, 188] on input "f. 3016" at bounding box center [385, 185] width 1 height 5
click at [699, 225] on icon "3016" at bounding box center [659, 221] width 93 height 93
click at [386, 188] on input "f. 3016" at bounding box center [385, 185] width 1 height 5
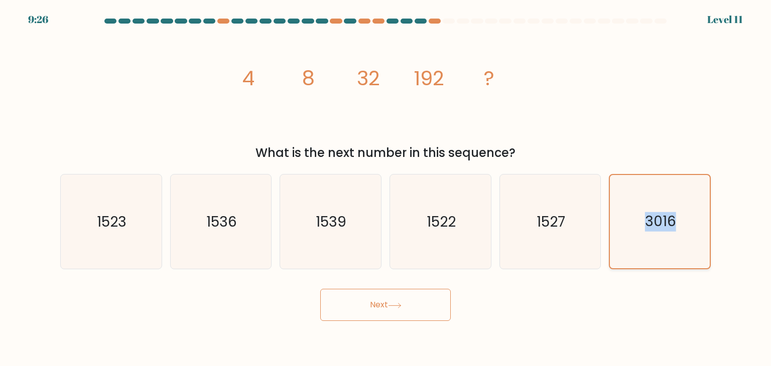
click at [699, 225] on icon "3016" at bounding box center [659, 221] width 93 height 93
click at [386, 188] on input "f. 3016" at bounding box center [385, 185] width 1 height 5
click at [699, 225] on icon "3016" at bounding box center [659, 221] width 93 height 93
click at [386, 188] on input "f. 3016" at bounding box center [385, 185] width 1 height 5
click at [432, 279] on form at bounding box center [385, 170] width 771 height 303
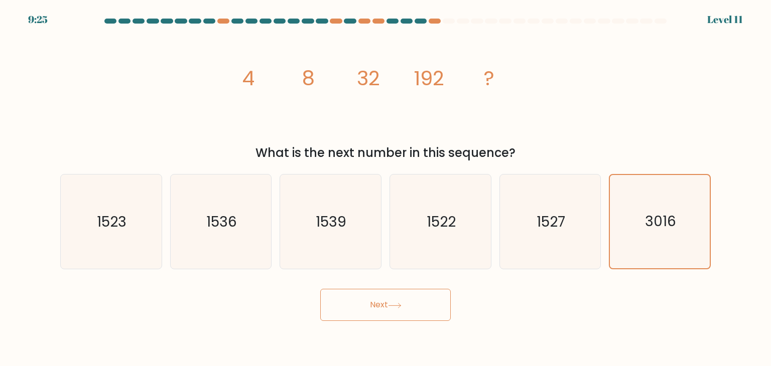
drag, startPoint x: 432, startPoint y: 288, endPoint x: 429, endPoint y: 293, distance: 5.9
click at [430, 293] on div "Next" at bounding box center [385, 301] width 662 height 40
click at [426, 301] on button "Next" at bounding box center [385, 305] width 130 height 32
click at [420, 300] on button "Next" at bounding box center [385, 305] width 130 height 32
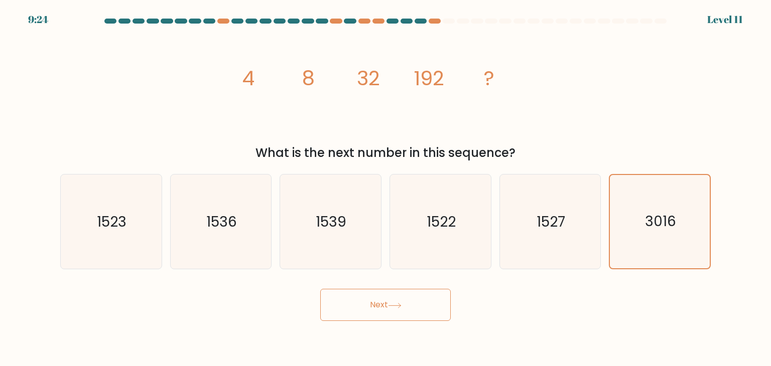
click at [419, 300] on button "Next" at bounding box center [385, 305] width 130 height 32
click at [419, 299] on button "Next" at bounding box center [385, 305] width 130 height 32
click at [417, 298] on button "Next" at bounding box center [385, 305] width 130 height 32
click at [416, 301] on button "Next" at bounding box center [385, 305] width 130 height 32
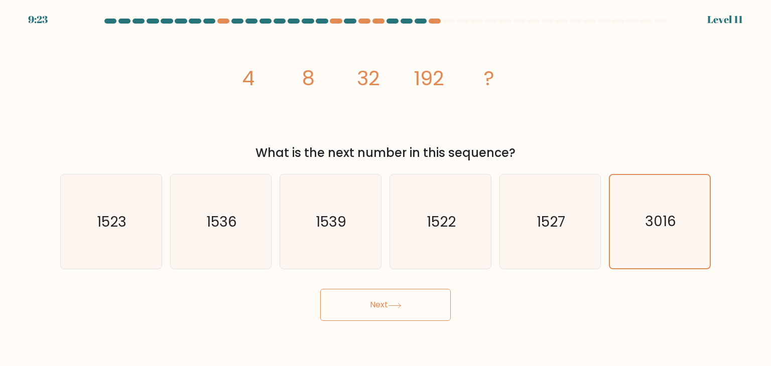
click at [416, 301] on button "Next" at bounding box center [385, 305] width 130 height 32
click at [355, 221] on icon "1539" at bounding box center [330, 222] width 94 height 94
click at [385, 188] on input "c. 1539" at bounding box center [385, 185] width 1 height 5
radio input "true"
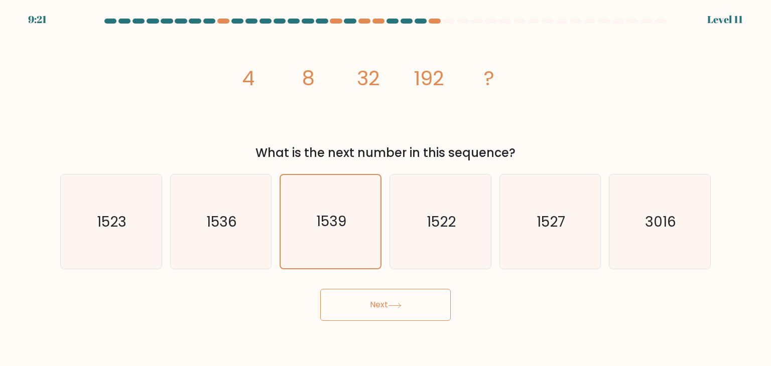
click at [378, 308] on button "Next" at bounding box center [385, 305] width 130 height 32
click at [379, 310] on button "Next" at bounding box center [385, 305] width 130 height 32
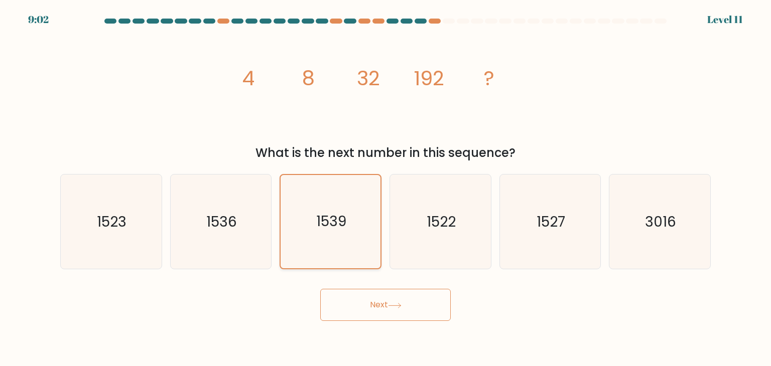
click at [375, 228] on icon "1539" at bounding box center [329, 221] width 93 height 93
click at [385, 188] on input "c. 1539" at bounding box center [385, 185] width 1 height 5
click at [441, 214] on text "1522" at bounding box center [440, 222] width 29 height 20
click at [386, 188] on input "d. 1522" at bounding box center [385, 185] width 1 height 5
radio input "true"
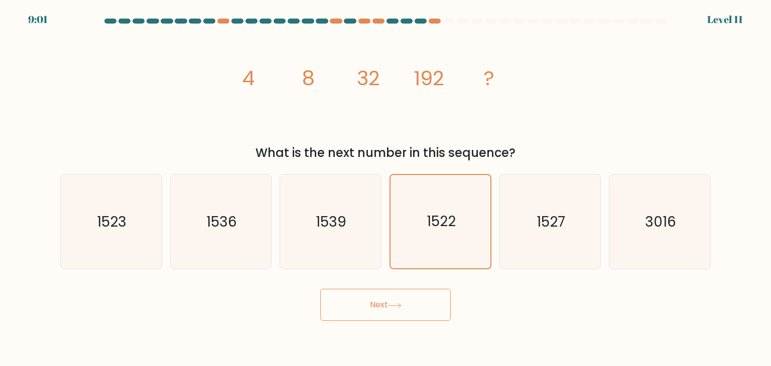
click at [404, 299] on button "Next" at bounding box center [385, 305] width 130 height 32
click at [556, 275] on form at bounding box center [385, 170] width 771 height 303
click at [405, 316] on button "Next" at bounding box center [385, 305] width 130 height 32
click at [313, 235] on icon "1539" at bounding box center [330, 222] width 94 height 94
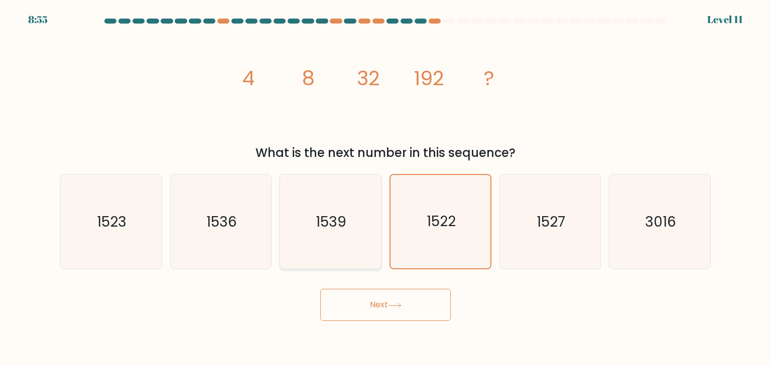
click at [385, 188] on input "c. 1539" at bounding box center [385, 185] width 1 height 5
radio input "true"
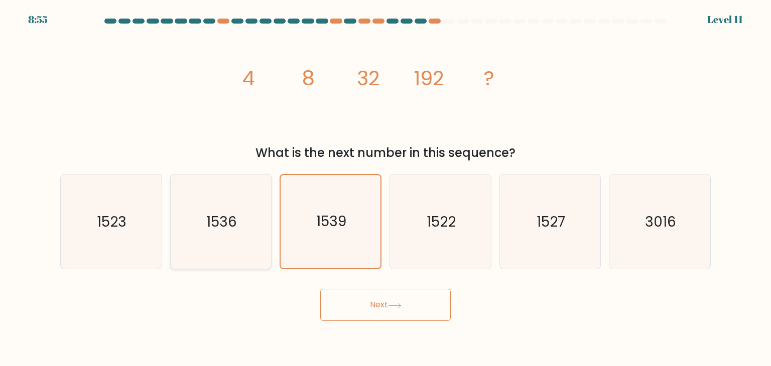
click at [245, 230] on icon "1536" at bounding box center [221, 222] width 94 height 94
click at [385, 188] on input "b. 1536" at bounding box center [385, 185] width 1 height 5
radio input "true"
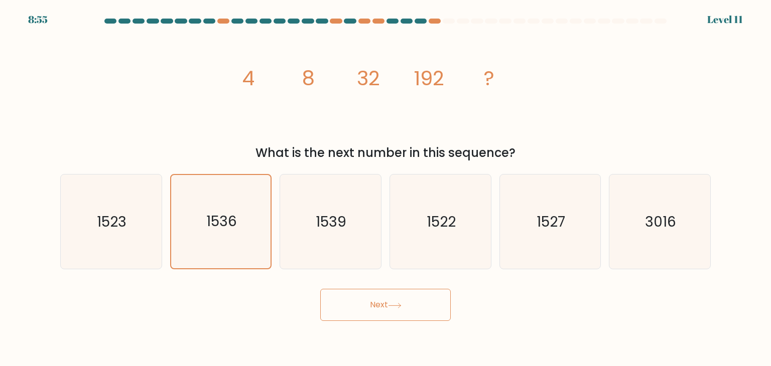
click at [364, 289] on div "Next" at bounding box center [385, 301] width 662 height 40
click at [374, 319] on button "Next" at bounding box center [385, 305] width 130 height 32
click at [375, 317] on button "Next" at bounding box center [385, 305] width 130 height 32
click at [375, 316] on button "Next" at bounding box center [385, 305] width 130 height 32
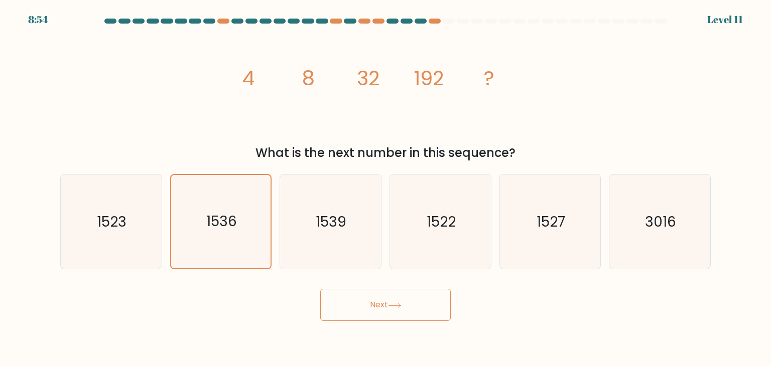
click at [375, 316] on button "Next" at bounding box center [385, 305] width 130 height 32
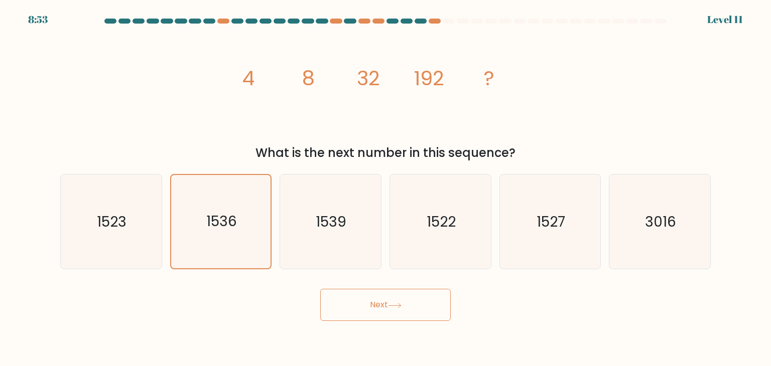
click at [375, 316] on button "Next" at bounding box center [385, 305] width 130 height 32
click at [378, 302] on button "Next" at bounding box center [385, 305] width 130 height 32
click at [378, 303] on button "Next" at bounding box center [385, 305] width 130 height 32
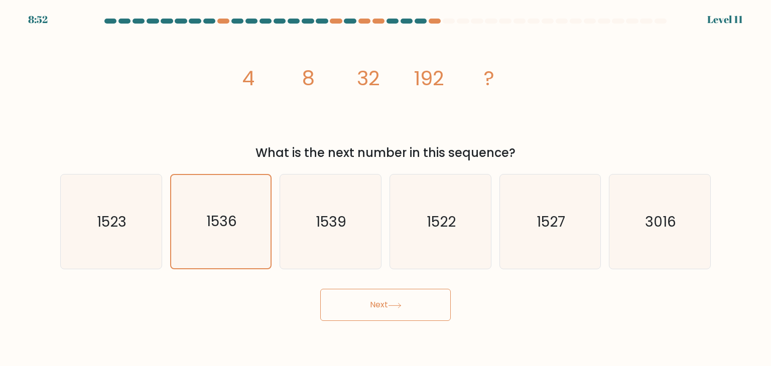
click at [378, 303] on button "Next" at bounding box center [385, 305] width 130 height 32
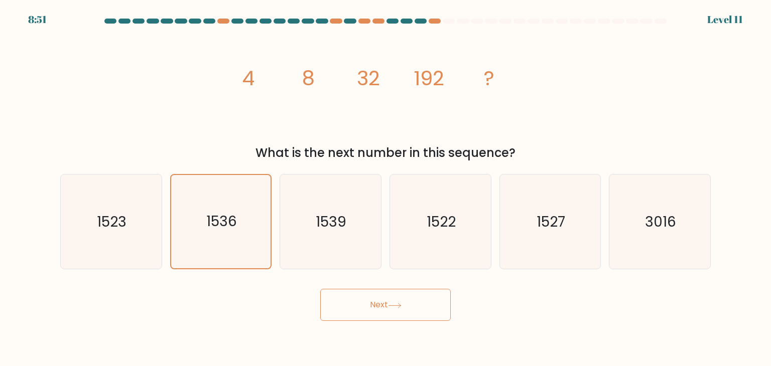
click at [378, 303] on button "Next" at bounding box center [385, 305] width 130 height 32
click at [403, 295] on button "Next" at bounding box center [385, 305] width 130 height 32
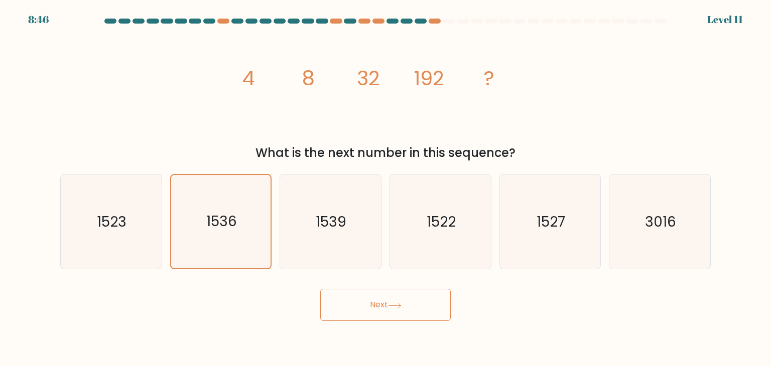
click at [403, 295] on button "Next" at bounding box center [385, 305] width 130 height 32
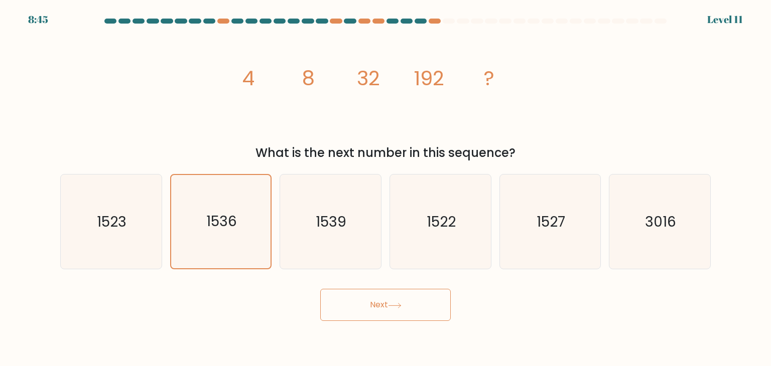
click at [401, 303] on icon at bounding box center [395, 306] width 14 height 6
click at [401, 304] on icon at bounding box center [395, 306] width 14 height 6
click at [399, 301] on button "Next" at bounding box center [385, 305] width 130 height 32
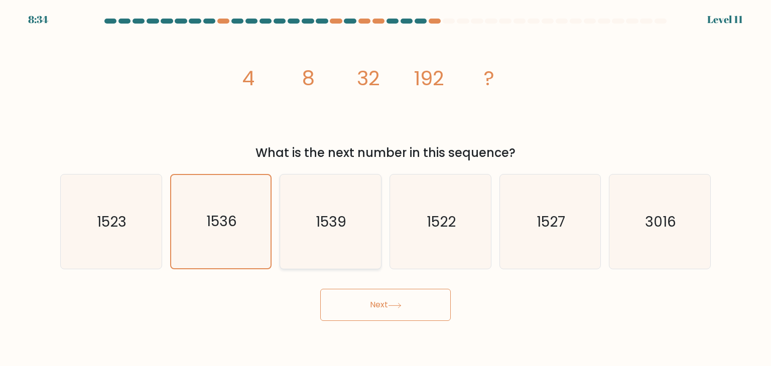
click at [280, 242] on div "1539" at bounding box center [330, 221] width 102 height 95
click at [385, 188] on input "c. 1539" at bounding box center [385, 185] width 1 height 5
radio input "true"
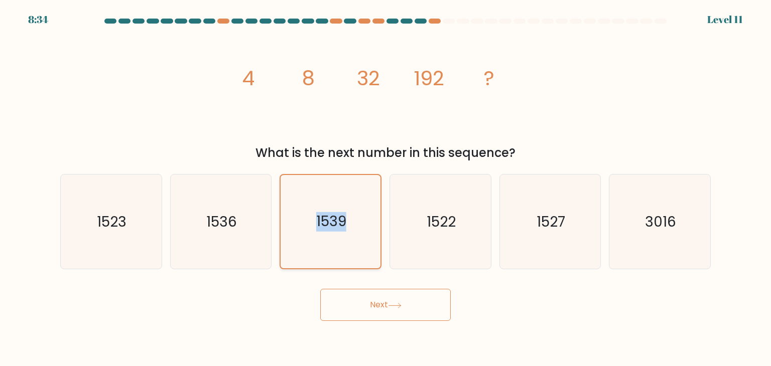
click at [280, 242] on div "1539" at bounding box center [330, 221] width 102 height 95
click at [385, 188] on input "c. 1539" at bounding box center [385, 185] width 1 height 5
click at [212, 231] on icon "1536" at bounding box center [221, 222] width 94 height 94
click at [385, 188] on input "b. 1536" at bounding box center [385, 185] width 1 height 5
radio input "true"
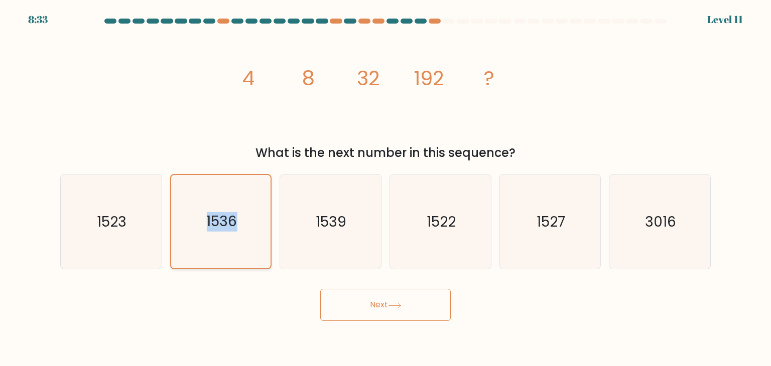
click at [212, 231] on icon "1536" at bounding box center [220, 221] width 93 height 93
click at [385, 188] on input "b. 1536" at bounding box center [385, 185] width 1 height 5
drag, startPoint x: 212, startPoint y: 232, endPoint x: 354, endPoint y: 291, distance: 153.8
click at [212, 233] on icon "1536" at bounding box center [220, 221] width 93 height 93
click at [385, 188] on input "b. 1536" at bounding box center [385, 185] width 1 height 5
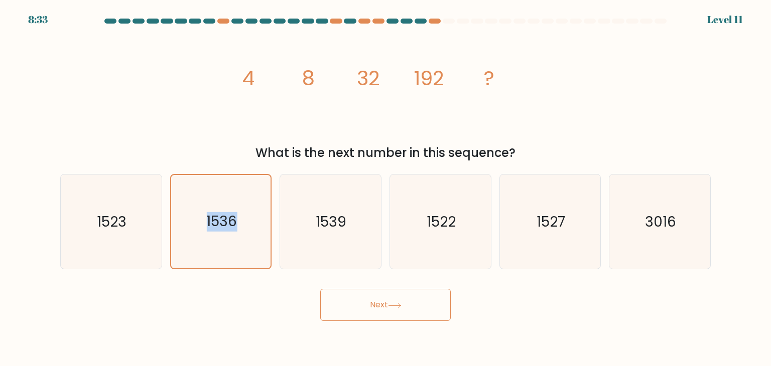
click at [365, 303] on button "Next" at bounding box center [385, 305] width 130 height 32
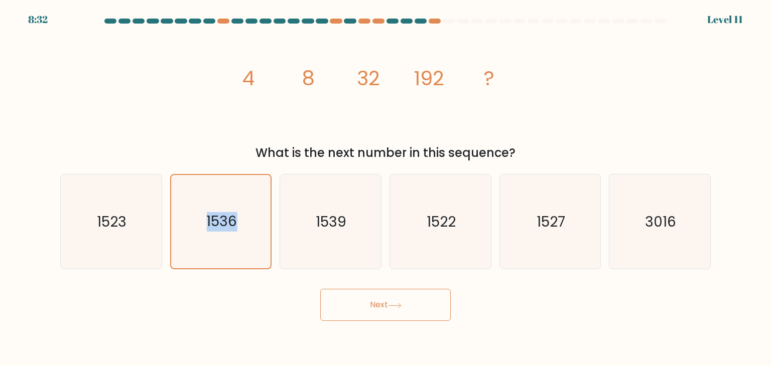
click at [365, 303] on button "Next" at bounding box center [385, 305] width 130 height 32
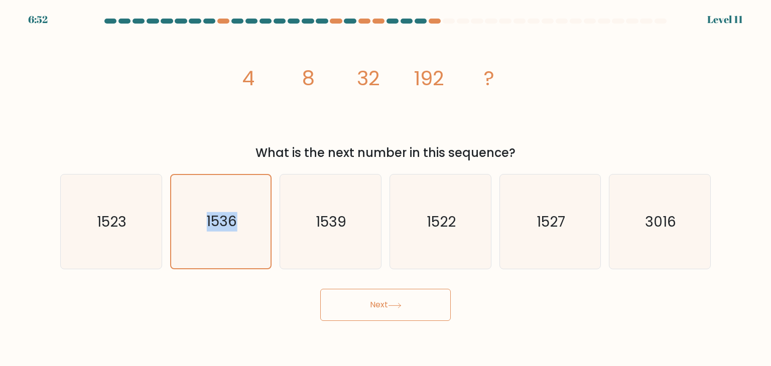
click at [365, 303] on button "Next" at bounding box center [385, 305] width 130 height 32
click at [153, 261] on icon "1523" at bounding box center [111, 222] width 94 height 94
click at [385, 188] on input "a. 1523" at bounding box center [385, 185] width 1 height 5
radio input "true"
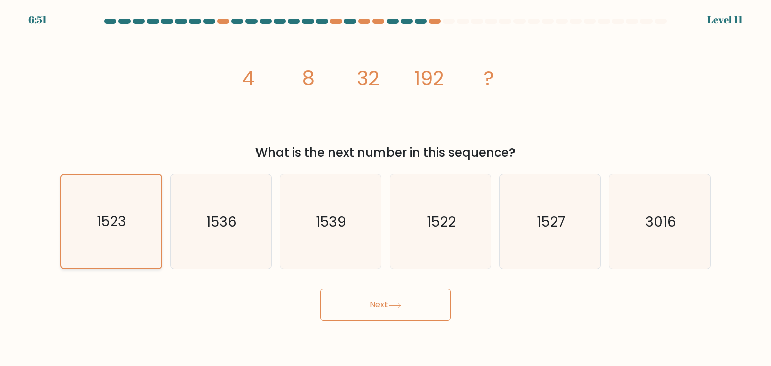
click at [148, 252] on icon "1523" at bounding box center [110, 221] width 93 height 93
click at [385, 188] on input "a. 1523" at bounding box center [385, 185] width 1 height 5
click at [148, 252] on icon "1523" at bounding box center [110, 221] width 93 height 93
click at [385, 188] on input "a. 1523" at bounding box center [385, 185] width 1 height 5
click at [209, 237] on icon "1536" at bounding box center [221, 222] width 94 height 94
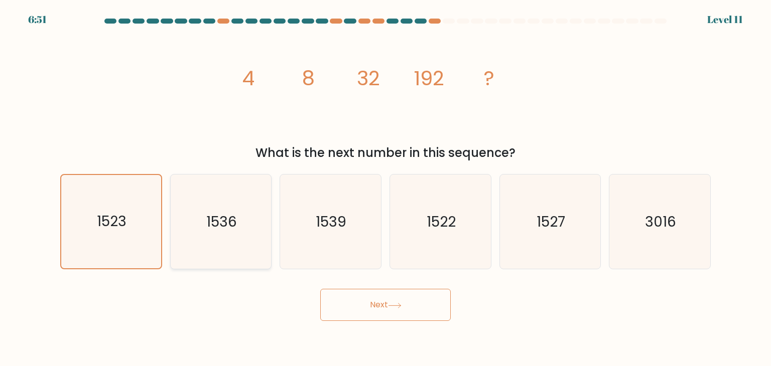
click at [385, 188] on input "b. 1536" at bounding box center [385, 185] width 1 height 5
radio input "true"
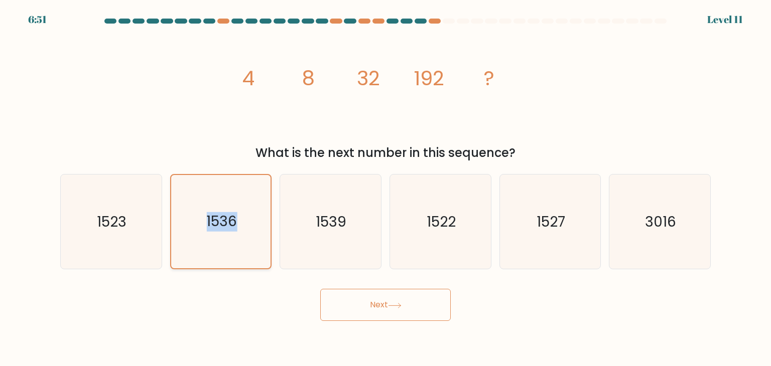
click at [209, 237] on icon "1536" at bounding box center [220, 221] width 93 height 93
click at [385, 188] on input "b. 1536" at bounding box center [385, 185] width 1 height 5
click at [209, 237] on icon "1536" at bounding box center [220, 221] width 93 height 93
click at [385, 188] on input "b. 1536" at bounding box center [385, 185] width 1 height 5
click at [373, 312] on button "Next" at bounding box center [385, 305] width 130 height 32
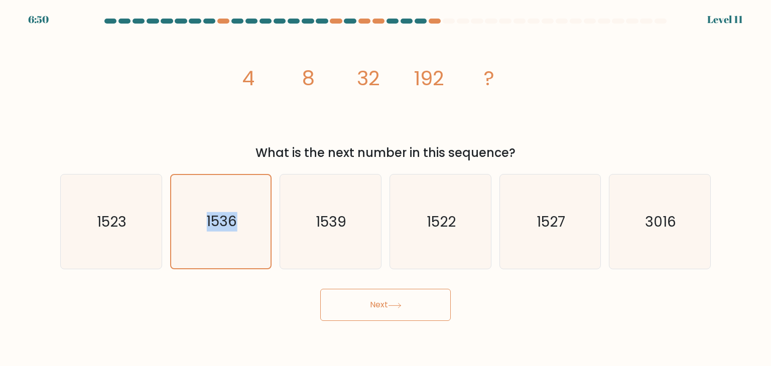
click at [373, 311] on button "Next" at bounding box center [385, 305] width 130 height 32
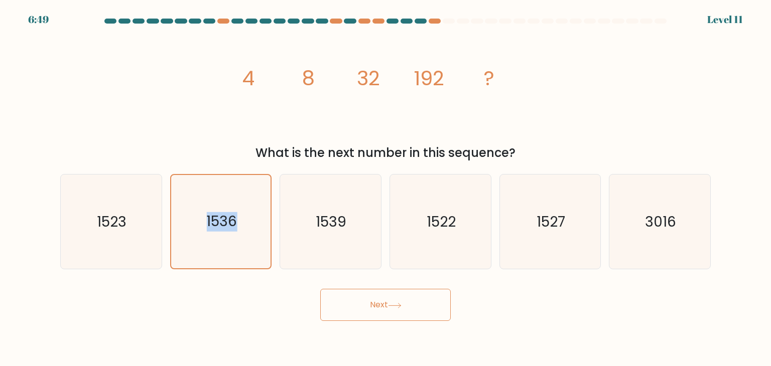
click at [373, 311] on button "Next" at bounding box center [385, 305] width 130 height 32
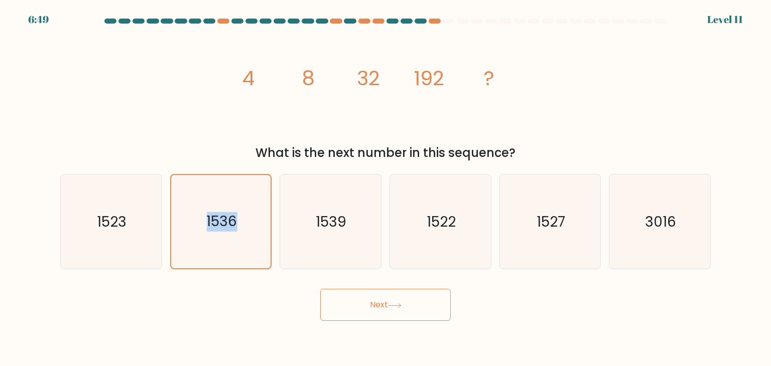
click at [373, 311] on button "Next" at bounding box center [385, 305] width 130 height 32
click at [373, 310] on button "Next" at bounding box center [385, 305] width 130 height 32
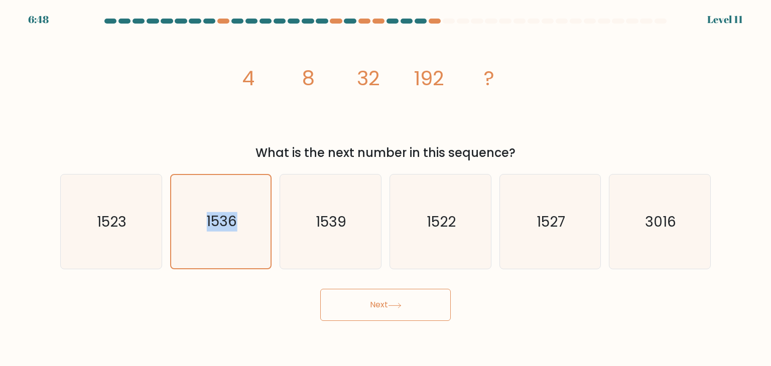
click at [373, 310] on button "Next" at bounding box center [385, 305] width 130 height 32
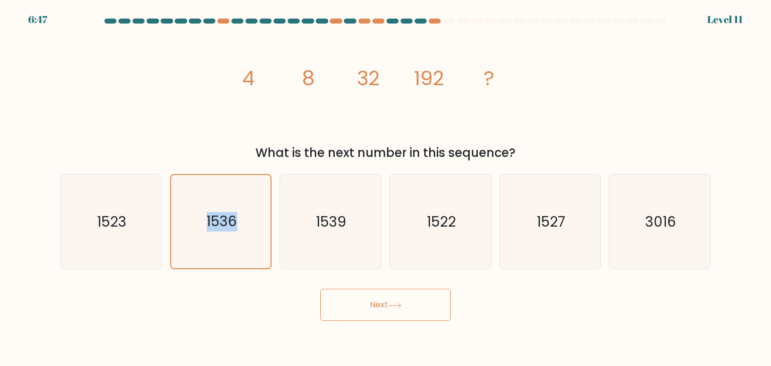
click at [373, 310] on button "Next" at bounding box center [385, 305] width 130 height 32
click at [306, 225] on icon "1539" at bounding box center [330, 222] width 94 height 94
click at [385, 188] on input "c. 1539" at bounding box center [385, 185] width 1 height 5
radio input "true"
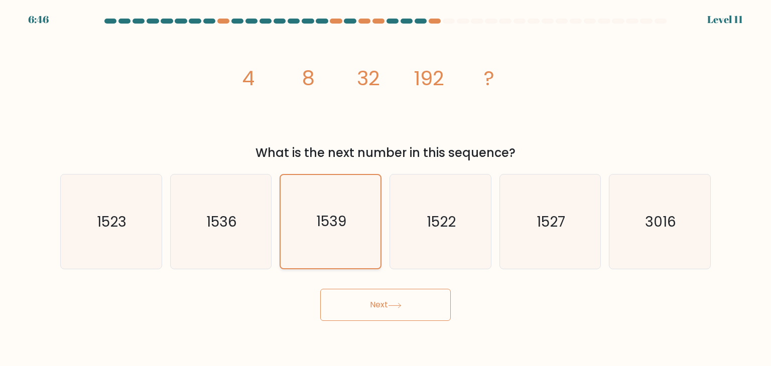
click at [308, 227] on icon "1539" at bounding box center [329, 221] width 93 height 93
click at [385, 188] on input "c. 1539" at bounding box center [385, 185] width 1 height 5
click at [212, 242] on icon "1536" at bounding box center [221, 222] width 94 height 94
click at [385, 188] on input "b. 1536" at bounding box center [385, 185] width 1 height 5
radio input "true"
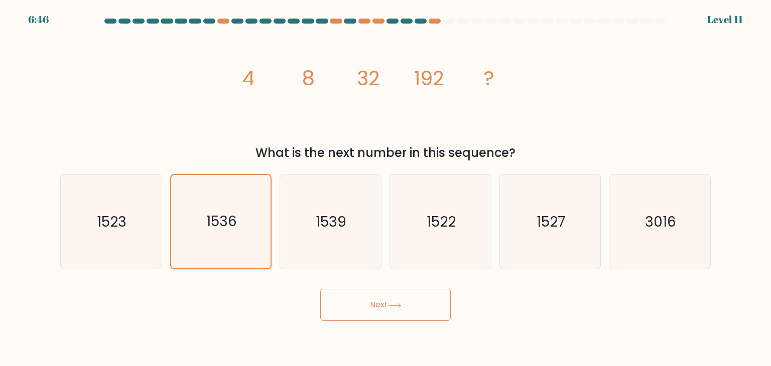
click at [212, 242] on icon "1536" at bounding box center [220, 221] width 93 height 93
click at [385, 188] on input "b. 1536" at bounding box center [385, 185] width 1 height 5
click at [379, 283] on div "Next" at bounding box center [385, 301] width 662 height 40
click at [379, 304] on button "Next" at bounding box center [385, 305] width 130 height 32
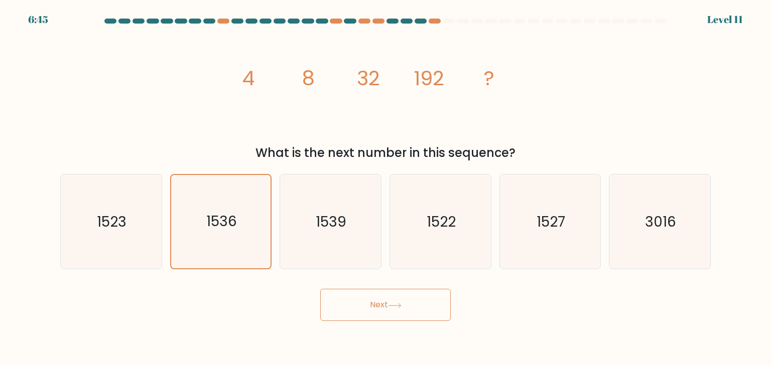
click at [379, 304] on button "Next" at bounding box center [385, 305] width 130 height 32
click at [390, 300] on button "Next" at bounding box center [385, 305] width 130 height 32
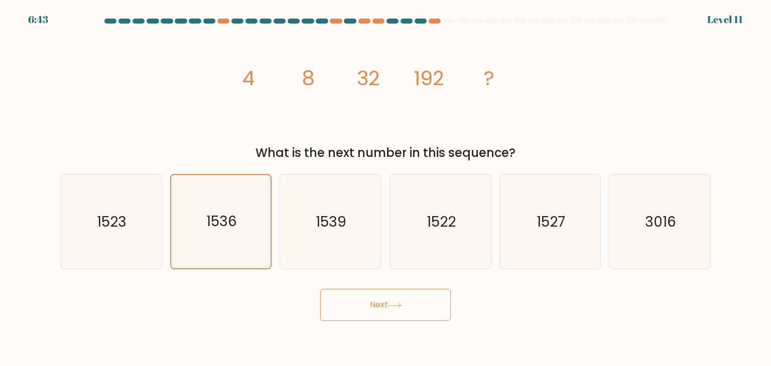
click at [390, 300] on button "Next" at bounding box center [385, 305] width 130 height 32
click at [238, 216] on icon "1536" at bounding box center [221, 222] width 94 height 94
click at [385, 188] on input "b. 1536" at bounding box center [385, 185] width 1 height 5
radio input "true"
click at [408, 308] on button "Next" at bounding box center [385, 305] width 130 height 32
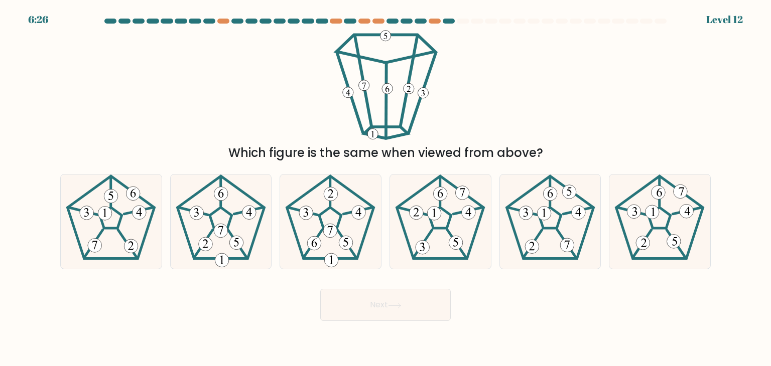
click at [401, 306] on icon at bounding box center [395, 306] width 14 height 6
click at [232, 273] on form at bounding box center [385, 170] width 771 height 303
click at [344, 224] on icon at bounding box center [330, 222] width 94 height 94
click at [385, 188] on input "c." at bounding box center [385, 185] width 1 height 5
radio input "true"
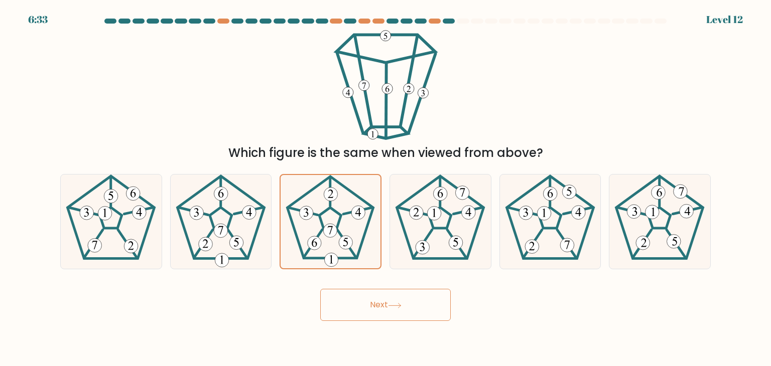
click at [361, 300] on button "Next" at bounding box center [385, 305] width 130 height 32
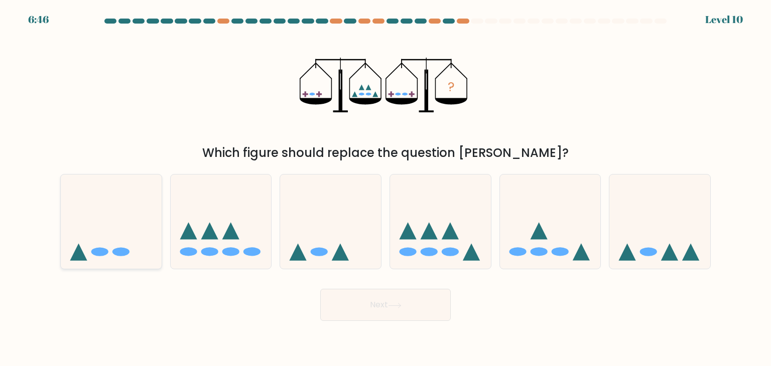
click at [127, 246] on icon at bounding box center [111, 221] width 101 height 83
click at [385, 188] on input "a." at bounding box center [385, 185] width 1 height 5
radio input "true"
click at [421, 306] on button "Next" at bounding box center [385, 305] width 130 height 32
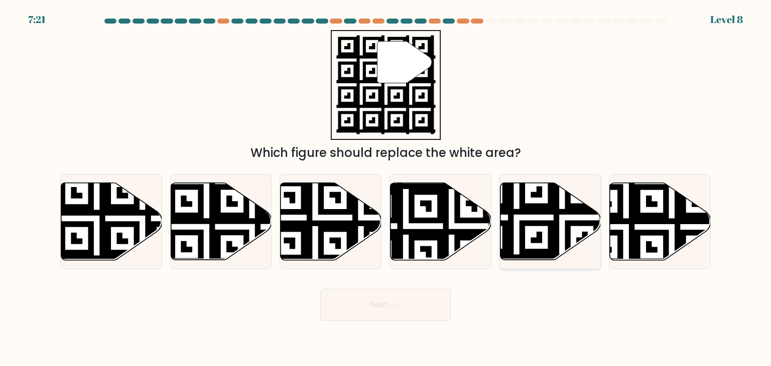
click at [546, 215] on icon at bounding box center [550, 221] width 101 height 77
click at [386, 188] on input "e." at bounding box center [385, 185] width 1 height 5
radio input "true"
click at [385, 313] on button "Next" at bounding box center [385, 305] width 130 height 32
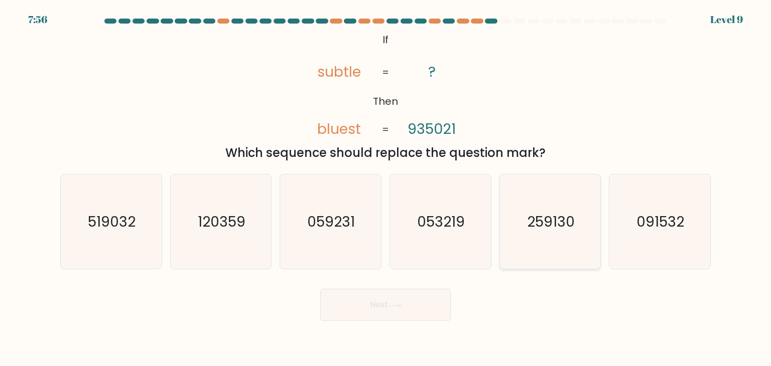
click at [576, 227] on icon "259130" at bounding box center [550, 222] width 94 height 94
click at [386, 188] on input "e. 259130" at bounding box center [385, 185] width 1 height 5
radio input "true"
click at [372, 310] on button "Next" at bounding box center [385, 305] width 130 height 32
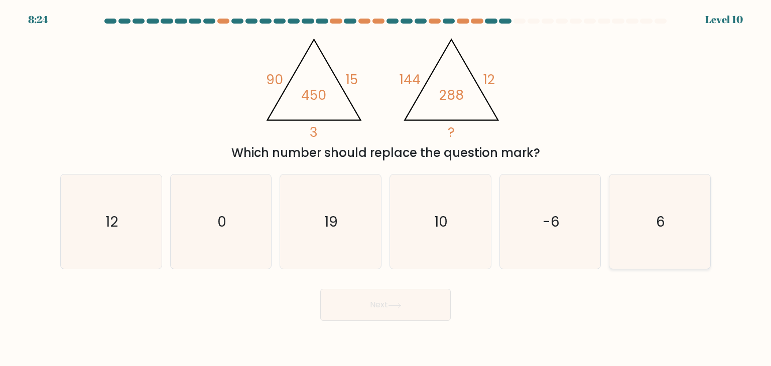
click at [657, 221] on text "6" at bounding box center [660, 222] width 9 height 20
click at [386, 188] on input "f. 6" at bounding box center [385, 185] width 1 height 5
radio input "true"
click at [381, 306] on button "Next" at bounding box center [385, 305] width 130 height 32
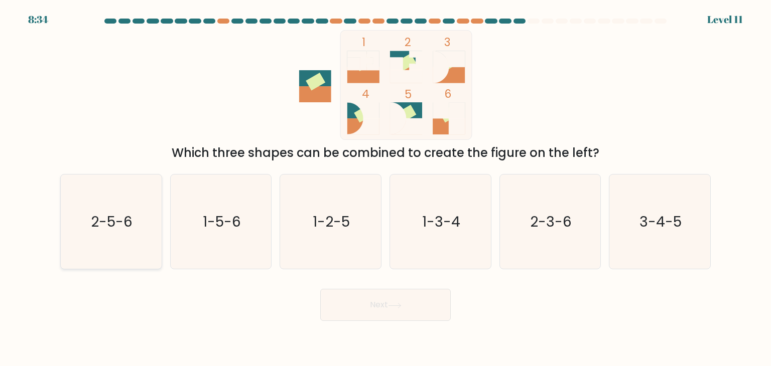
click at [123, 227] on text "2-5-6" at bounding box center [112, 222] width 42 height 20
click at [385, 188] on input "a. 2-5-6" at bounding box center [385, 185] width 1 height 5
radio input "true"
click at [392, 305] on icon at bounding box center [395, 306] width 14 height 6
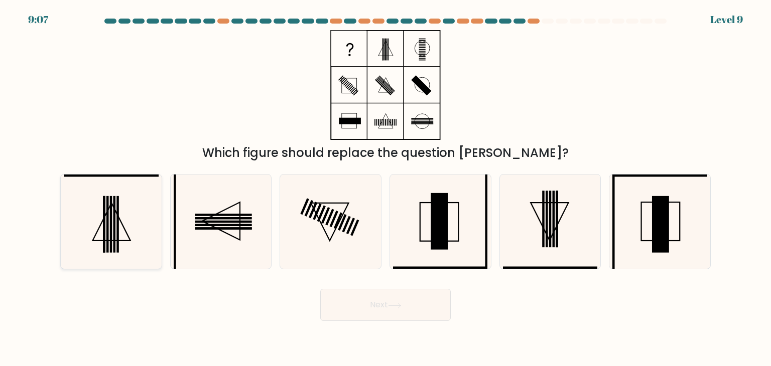
click at [118, 216] on icon at bounding box center [112, 222] width 38 height 38
click at [385, 188] on input "a." at bounding box center [385, 185] width 1 height 5
radio input "true"
click at [393, 298] on button "Next" at bounding box center [385, 305] width 130 height 32
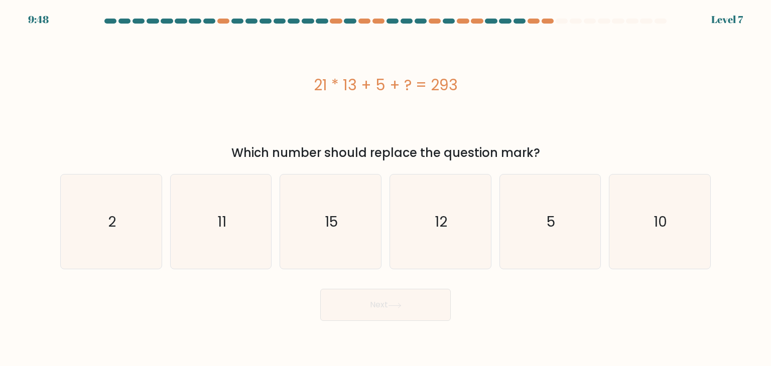
drag, startPoint x: 303, startPoint y: 84, endPoint x: 472, endPoint y: 98, distance: 169.2
click at [472, 98] on div "21 * 13 + 5 + ? = 293" at bounding box center [385, 85] width 650 height 110
copy div "21 * 13 + 5 + ? = 293"
click at [337, 218] on text "15" at bounding box center [331, 222] width 13 height 20
click at [385, 188] on input "c. 15" at bounding box center [385, 185] width 1 height 5
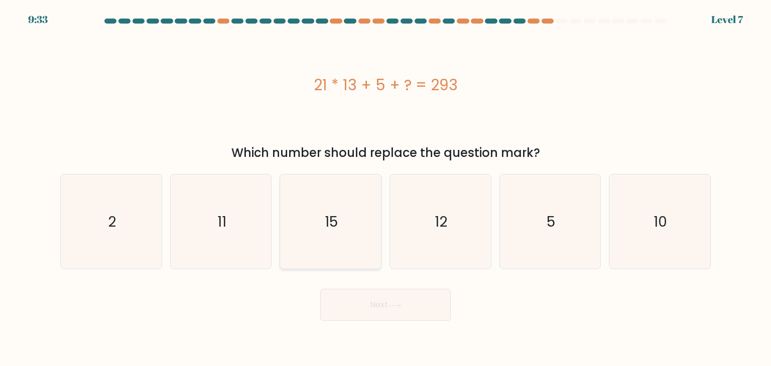
radio input "true"
click at [398, 296] on button "Next" at bounding box center [385, 305] width 130 height 32
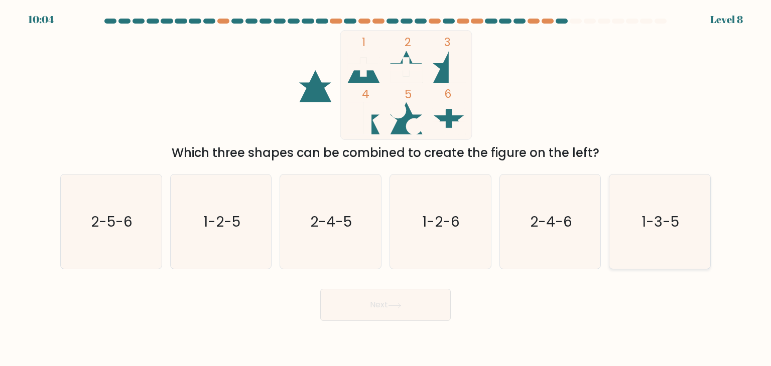
click at [633, 223] on icon "1-3-5" at bounding box center [659, 222] width 94 height 94
click at [386, 188] on input "f. 1-3-5" at bounding box center [385, 185] width 1 height 5
radio input "true"
click at [414, 306] on button "Next" at bounding box center [385, 305] width 130 height 32
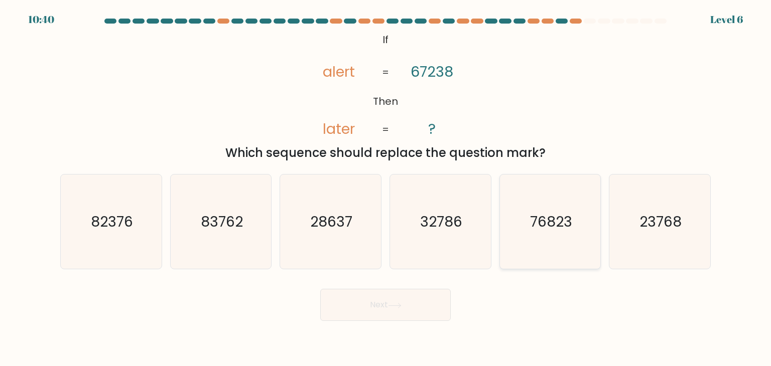
click at [563, 219] on text "76823" at bounding box center [551, 222] width 42 height 20
click at [386, 188] on input "e. 76823" at bounding box center [385, 185] width 1 height 5
radio input "true"
click at [387, 312] on button "Next" at bounding box center [385, 305] width 130 height 32
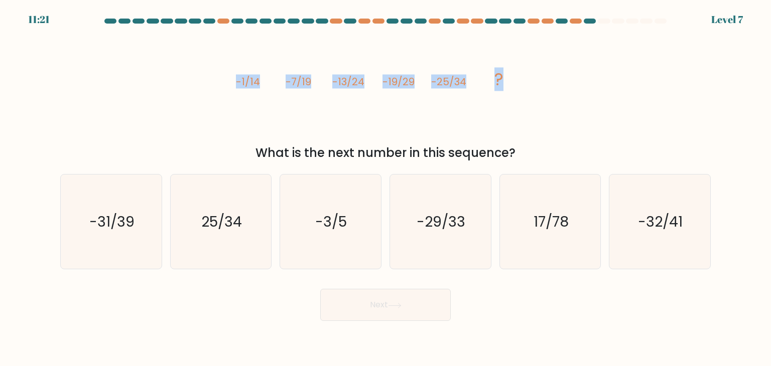
drag, startPoint x: 236, startPoint y: 81, endPoint x: 504, endPoint y: 92, distance: 268.1
click at [504, 92] on icon "image/svg+xml -1/14 -7/19 -13/24 -19/29 -25/34 ?" at bounding box center [385, 85] width 301 height 110
copy g "-1/14 -7/19 -13/24 -19/29 -25/34 ?"
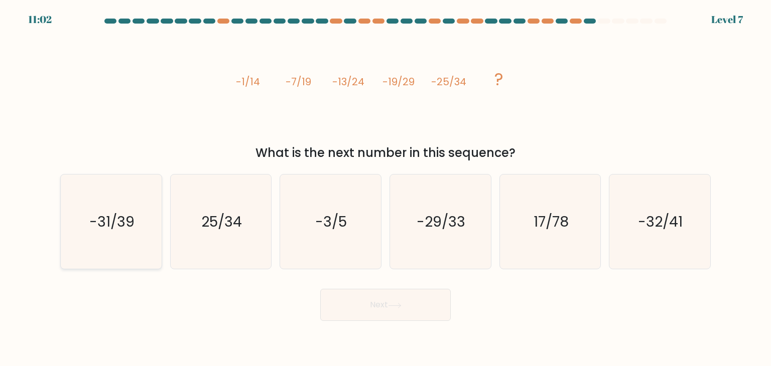
click at [150, 226] on icon "-31/39" at bounding box center [111, 222] width 94 height 94
click at [385, 188] on input "a. -31/39" at bounding box center [385, 185] width 1 height 5
radio input "true"
click at [374, 312] on button "Next" at bounding box center [385, 305] width 130 height 32
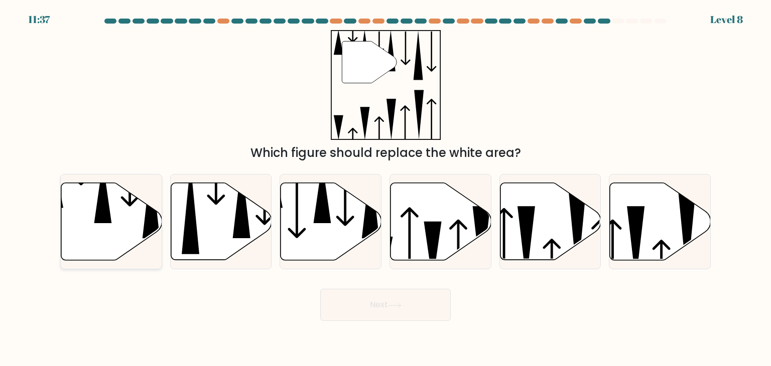
click at [75, 210] on icon at bounding box center [111, 221] width 101 height 77
click at [385, 188] on input "a." at bounding box center [385, 185] width 1 height 5
radio input "true"
click at [365, 309] on button "Next" at bounding box center [385, 305] width 130 height 32
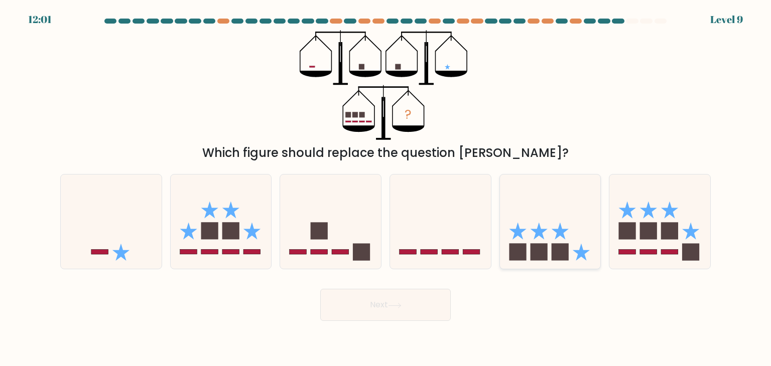
click at [549, 241] on icon at bounding box center [550, 221] width 101 height 83
click at [386, 188] on input "e." at bounding box center [385, 185] width 1 height 5
radio input "true"
click at [369, 308] on button "Next" at bounding box center [385, 305] width 130 height 32
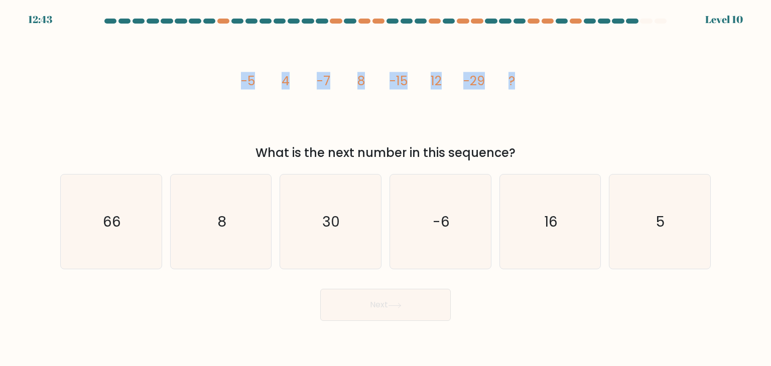
drag, startPoint x: 247, startPoint y: 80, endPoint x: 605, endPoint y: 84, distance: 357.7
click at [605, 83] on div "image/svg+xml -5 4 -7 8 -15 12 -29 ? What is the next number in this sequence?" at bounding box center [385, 96] width 662 height 132
copy g "-5 4 -7 8 -15 12 -29 ?"
click at [548, 222] on text "16" at bounding box center [551, 222] width 14 height 20
click at [386, 188] on input "e. 16" at bounding box center [385, 185] width 1 height 5
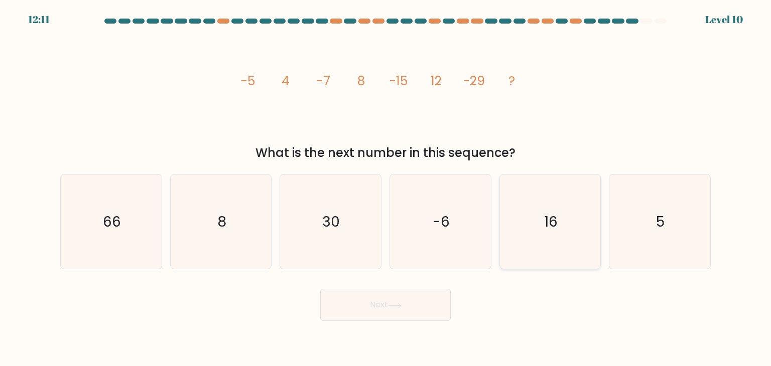
radio input "true"
click at [397, 299] on button "Next" at bounding box center [385, 305] width 130 height 32
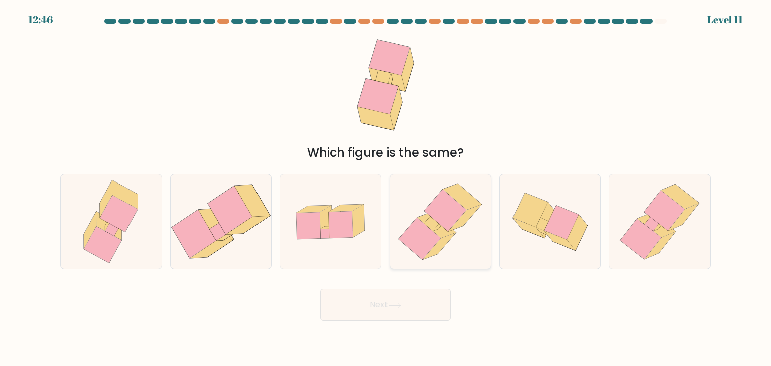
click at [461, 231] on icon at bounding box center [440, 222] width 92 height 94
click at [386, 188] on input "d." at bounding box center [385, 185] width 1 height 5
radio input "true"
click at [443, 302] on button "Next" at bounding box center [385, 305] width 130 height 32
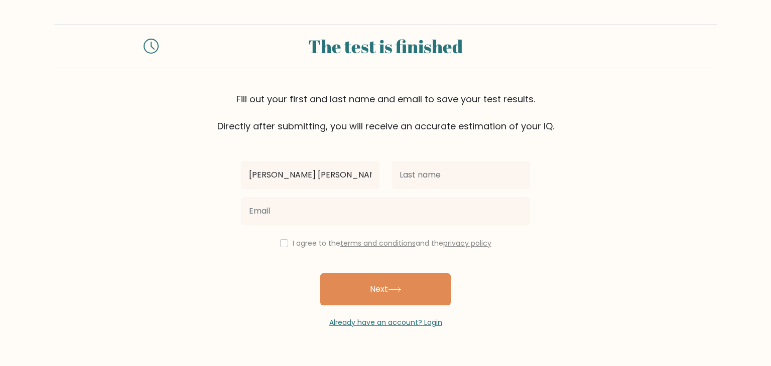
type input "Christine Mae"
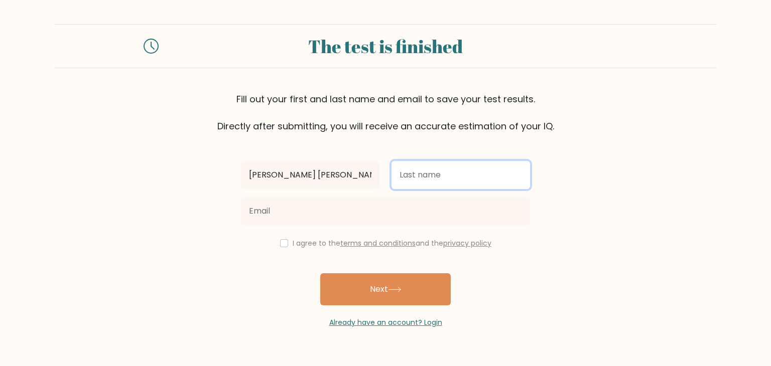
click at [413, 173] on input "text" at bounding box center [460, 175] width 138 height 28
type input "Rada"
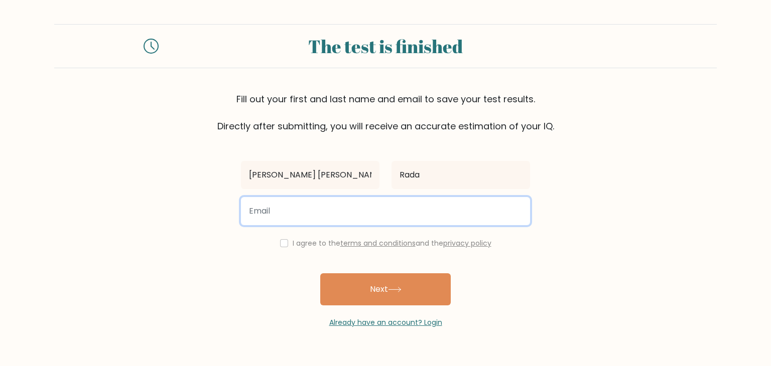
click at [368, 215] on input "email" at bounding box center [385, 211] width 289 height 28
type input "radachristine3@gmail.com"
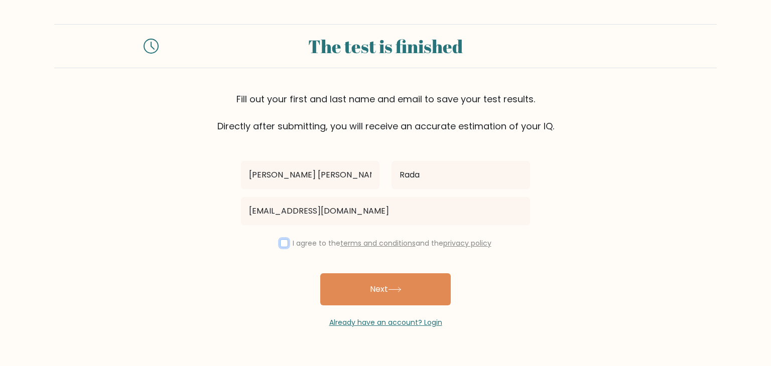
click at [282, 244] on input "checkbox" at bounding box center [284, 243] width 8 height 8
checkbox input "true"
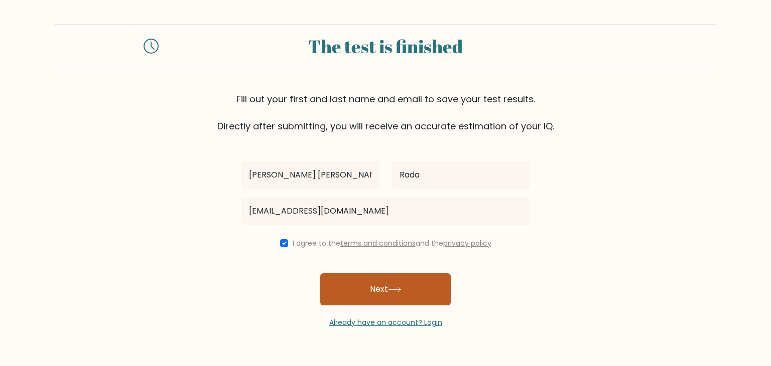
click at [393, 295] on button "Next" at bounding box center [385, 289] width 130 height 32
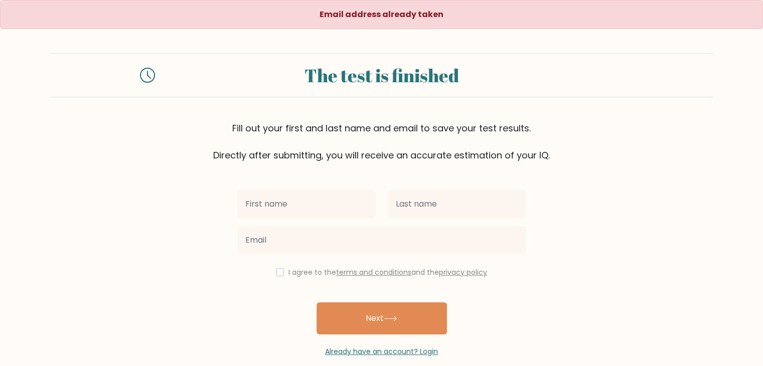
click at [296, 205] on input "text" at bounding box center [306, 204] width 138 height 28
type input "[PERSON_NAME] [PERSON_NAME]"
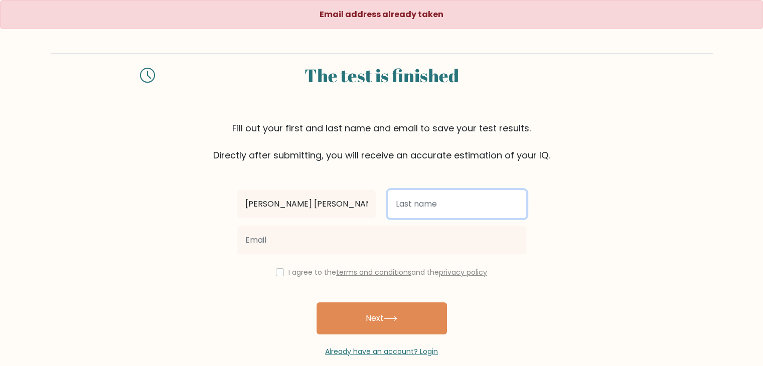
click at [426, 213] on input "text" at bounding box center [457, 204] width 138 height 28
type input "Rada"
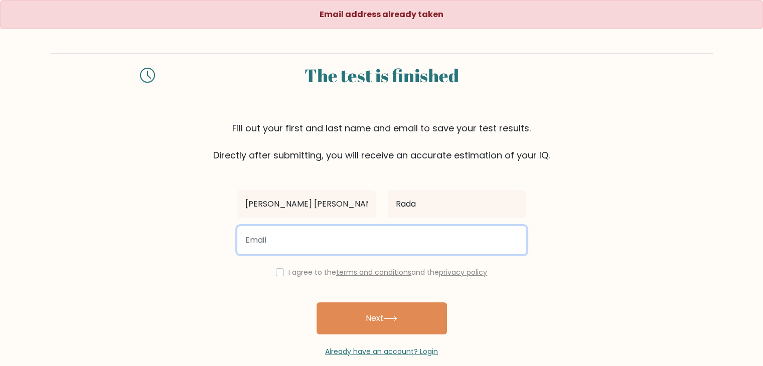
click at [319, 247] on input "email" at bounding box center [381, 240] width 289 height 28
click at [315, 242] on input "email" at bounding box center [381, 240] width 289 height 28
type input "[EMAIL_ADDRESS][DOMAIN_NAME]"
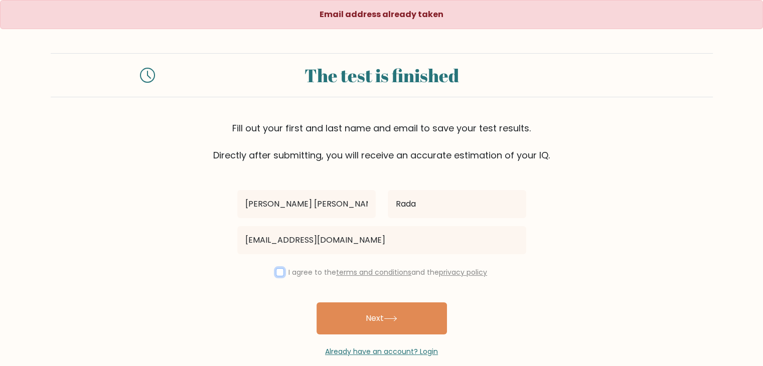
click at [280, 274] on input "checkbox" at bounding box center [280, 272] width 8 height 8
checkbox input "true"
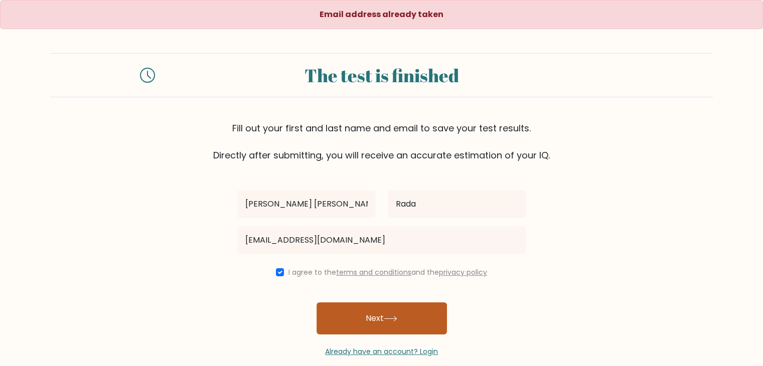
click at [386, 330] on button "Next" at bounding box center [382, 319] width 130 height 32
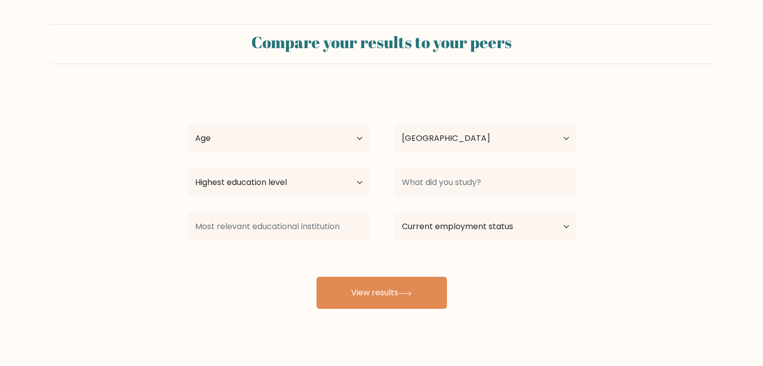
select select "PH"
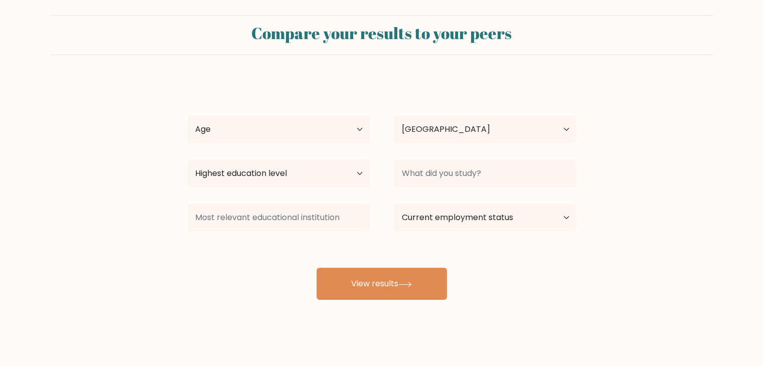
scroll to position [14, 0]
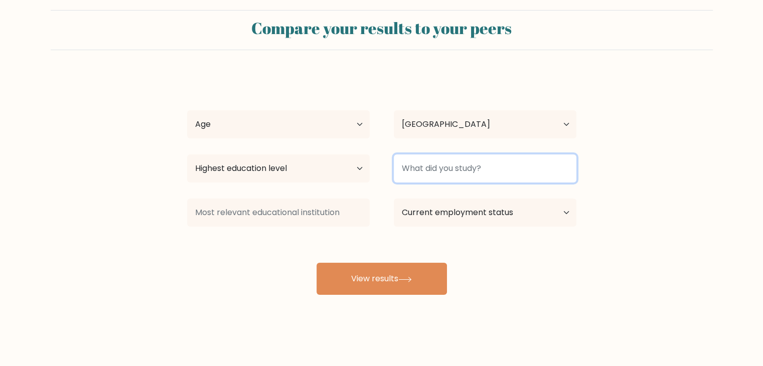
click at [480, 179] on input at bounding box center [485, 169] width 183 height 28
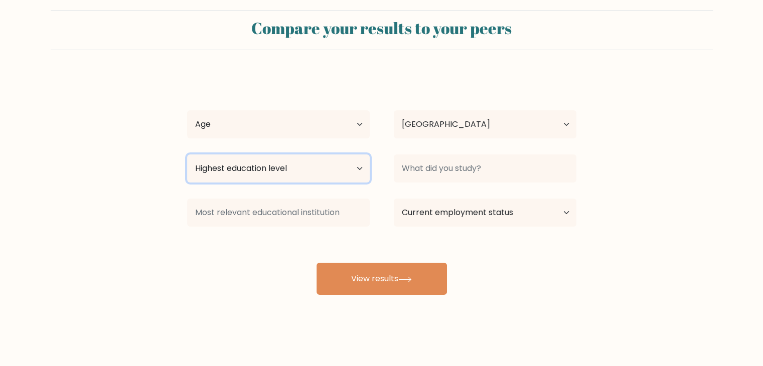
click at [360, 165] on select "Highest education level No schooling Primary Lower Secondary Upper Secondary Oc…" at bounding box center [278, 169] width 183 height 28
select select "bachelors_degree"
click at [187, 155] on select "Highest education level No schooling Primary Lower Secondary Upper Secondary Oc…" at bounding box center [278, 169] width 183 height 28
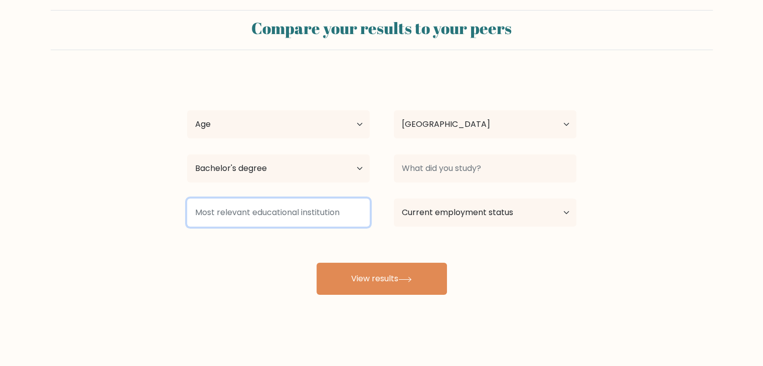
click at [321, 221] on input at bounding box center [278, 213] width 183 height 28
click at [315, 213] on input at bounding box center [278, 213] width 183 height 28
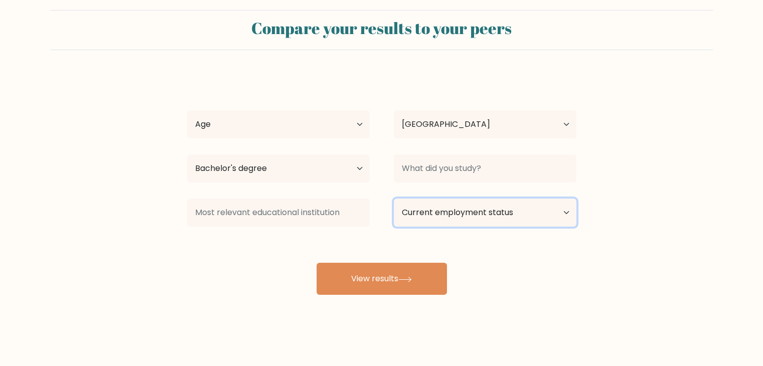
click at [563, 209] on select "Current employment status Employed Student Retired Other / prefer not to answer" at bounding box center [485, 213] width 183 height 28
select select "other"
click at [394, 199] on select "Current employment status Employed Student Retired Other / prefer not to answer" at bounding box center [485, 213] width 183 height 28
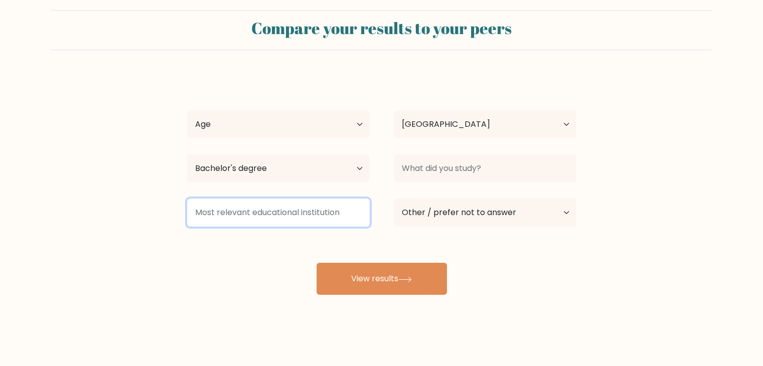
click at [295, 206] on input at bounding box center [278, 213] width 183 height 28
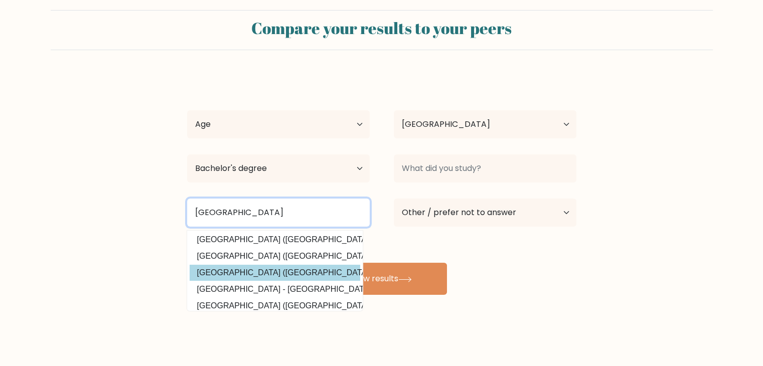
scroll to position [0, 0]
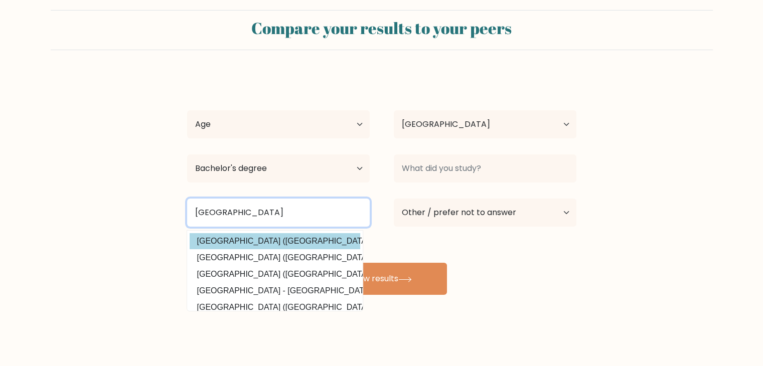
type input "[GEOGRAPHIC_DATA]"
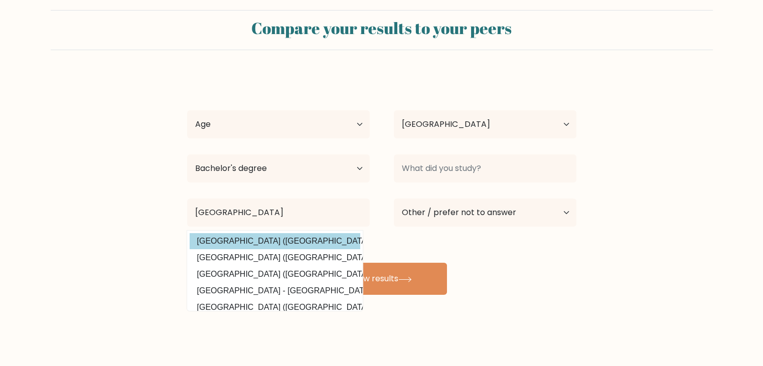
click at [257, 248] on option "University of Mindanao (Philippines)" at bounding box center [275, 241] width 171 height 16
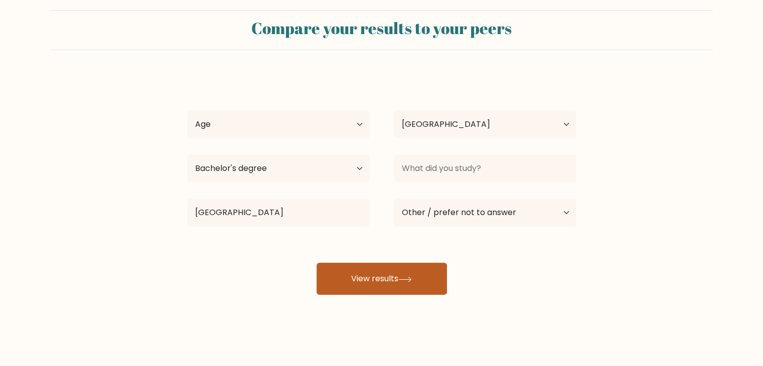
click at [381, 272] on button "View results" at bounding box center [382, 279] width 130 height 32
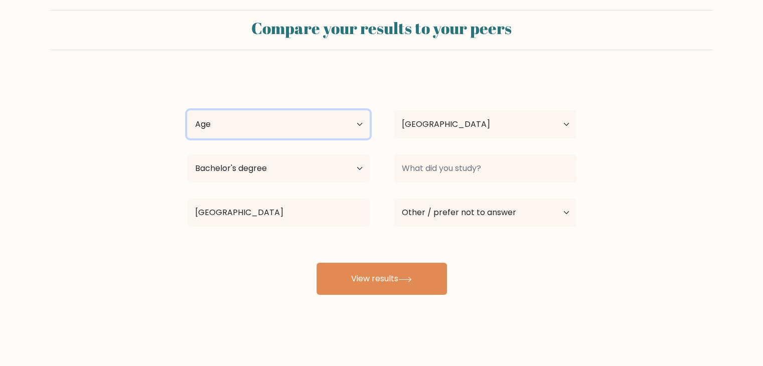
click at [361, 124] on select "Age Under 18 years old 18-24 years old 25-34 years old 35-44 years old 45-54 ye…" at bounding box center [278, 124] width 183 height 28
select select "25_34"
click at [187, 110] on select "Age Under 18 years old 18-24 years old 25-34 years old 35-44 years old 45-54 ye…" at bounding box center [278, 124] width 183 height 28
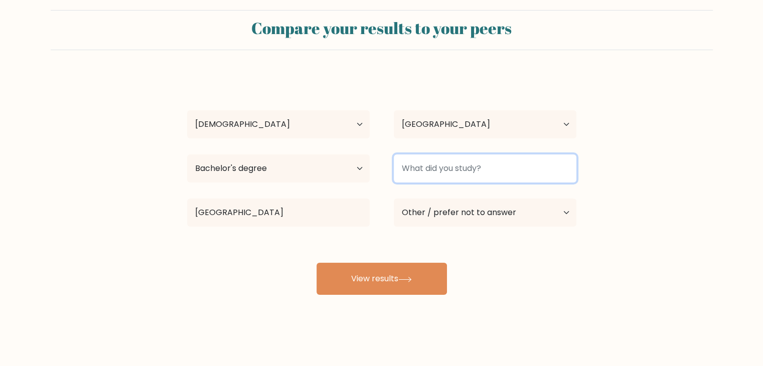
click at [502, 169] on input at bounding box center [485, 169] width 183 height 28
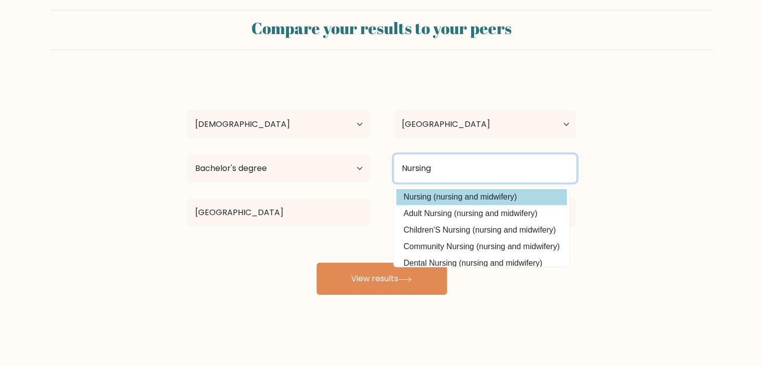
type input "Nursing"
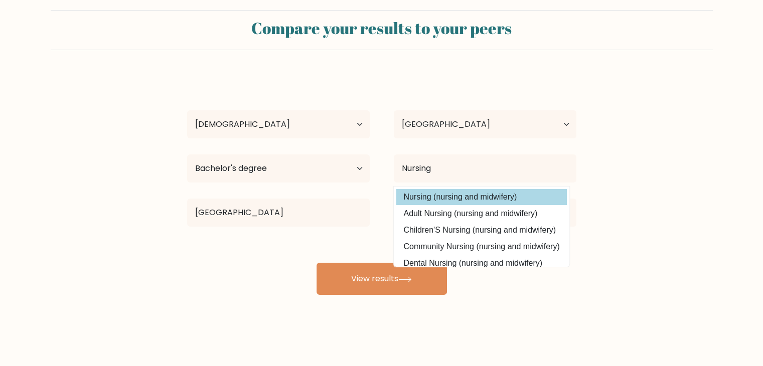
click at [466, 193] on option "Nursing (nursing and midwifery)" at bounding box center [481, 197] width 171 height 16
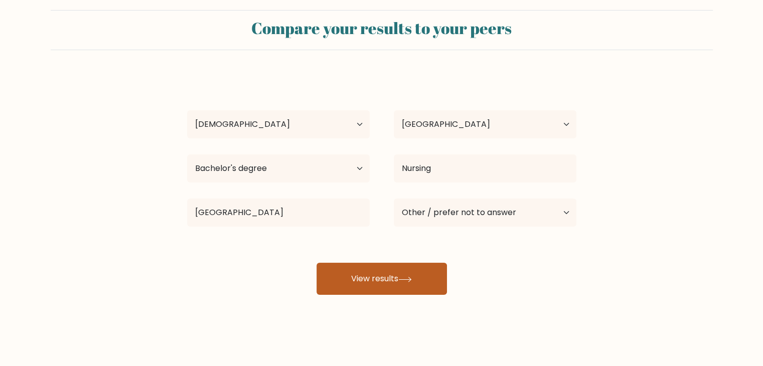
click at [414, 269] on button "View results" at bounding box center [382, 279] width 130 height 32
